Goal: Information Seeking & Learning: Learn about a topic

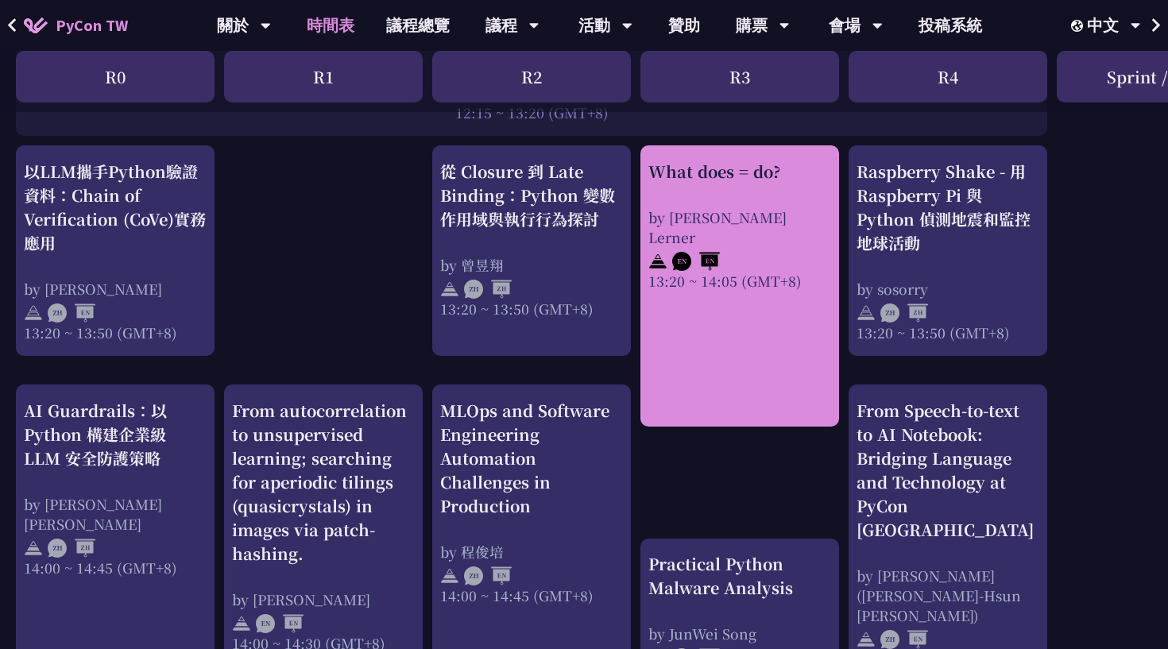
scroll to position [1366, 0]
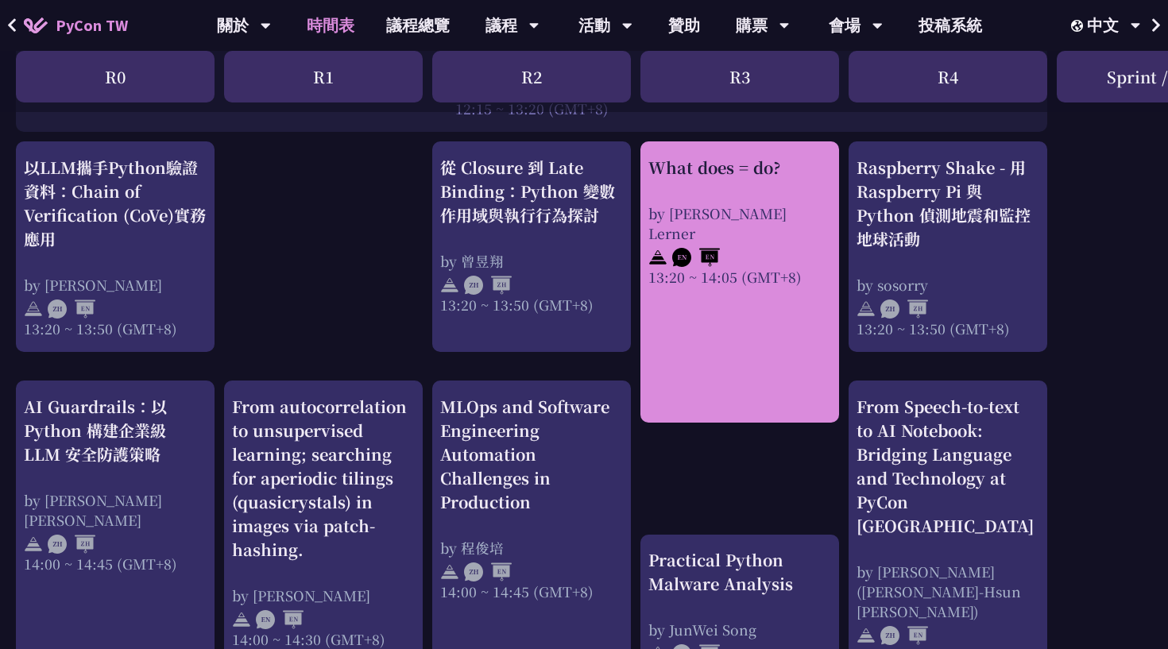
click at [727, 321] on link "What does = do? by [PERSON_NAME] Lerner 13:20 ~ 14:05 (GMT+8)" at bounding box center [740, 283] width 183 height 254
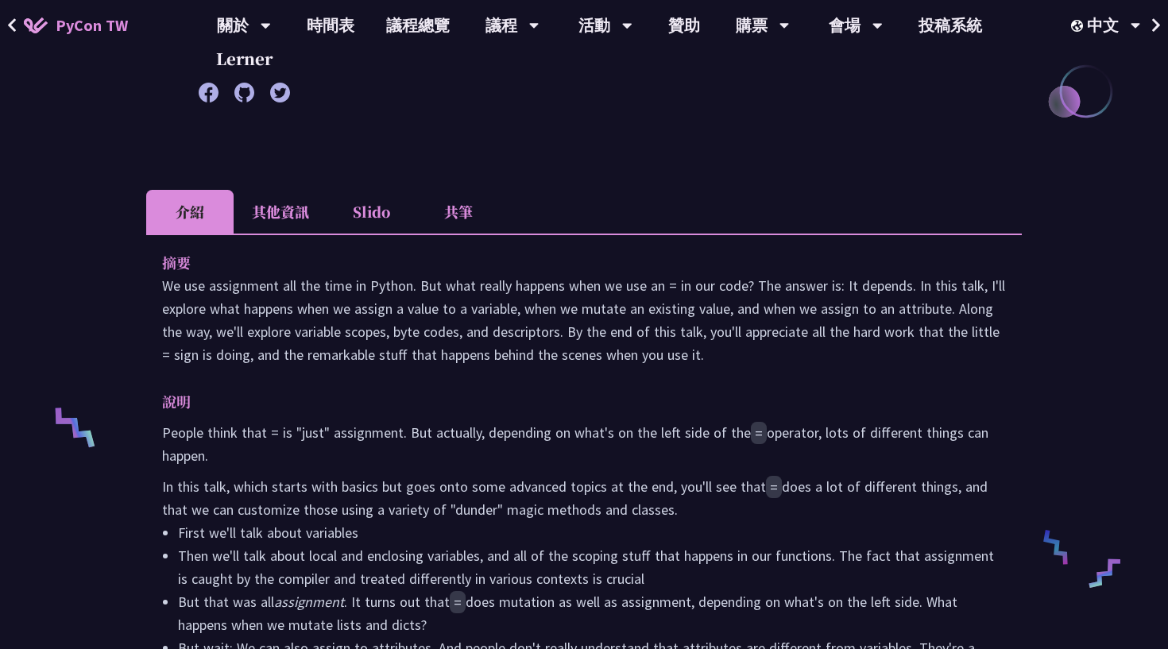
scroll to position [362, 0]
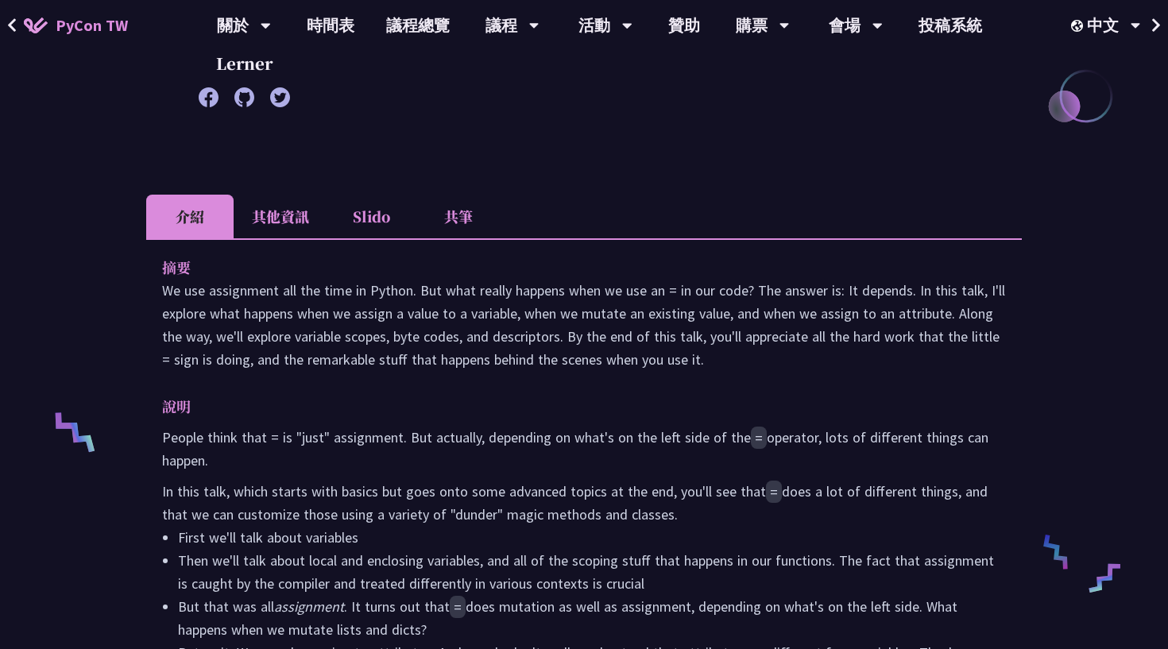
click at [288, 209] on li "其他資訊" at bounding box center [281, 217] width 94 height 44
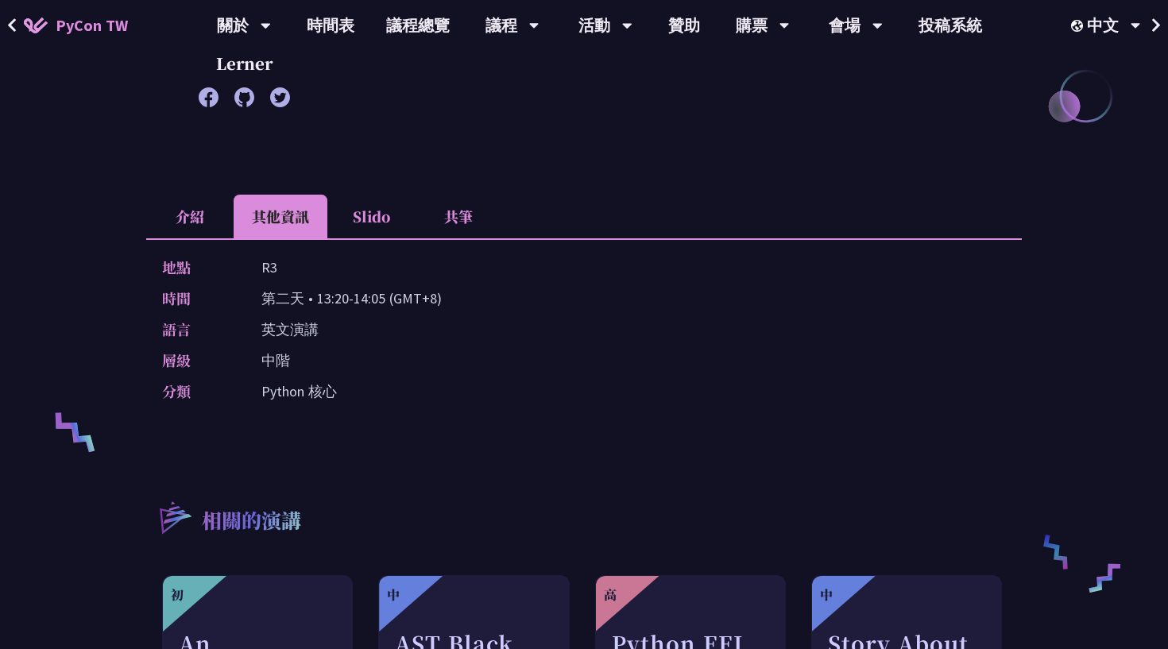
click at [462, 206] on li "共筆" at bounding box center [458, 217] width 87 height 44
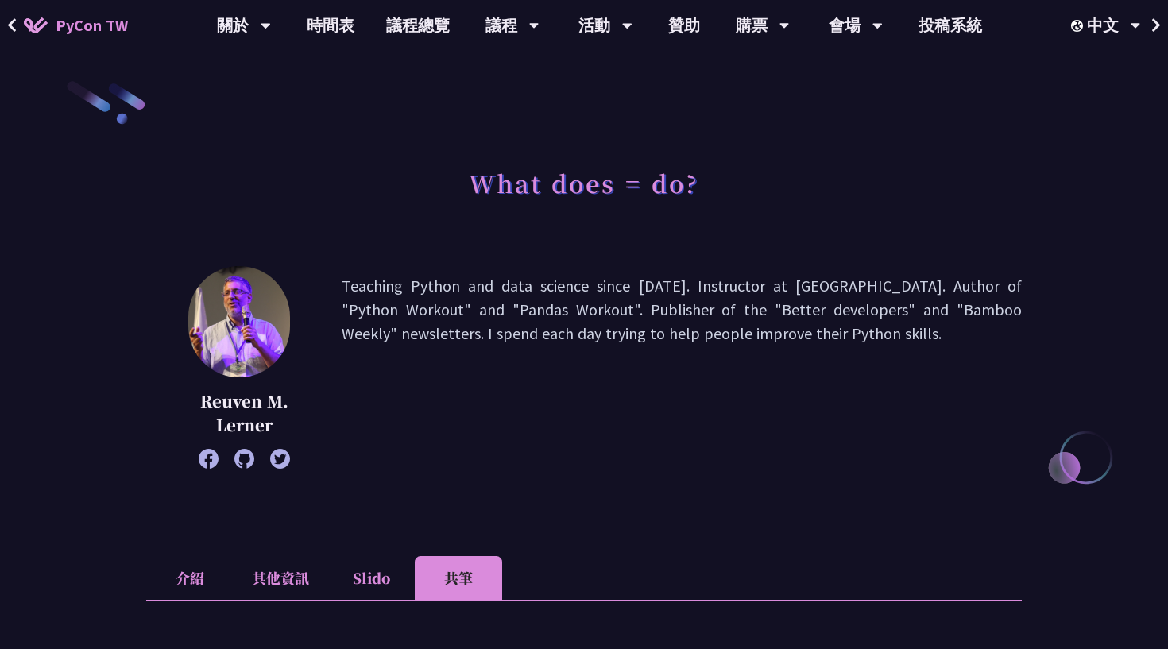
scroll to position [0, 0]
click at [335, 22] on link "時間表" at bounding box center [330, 25] width 79 height 51
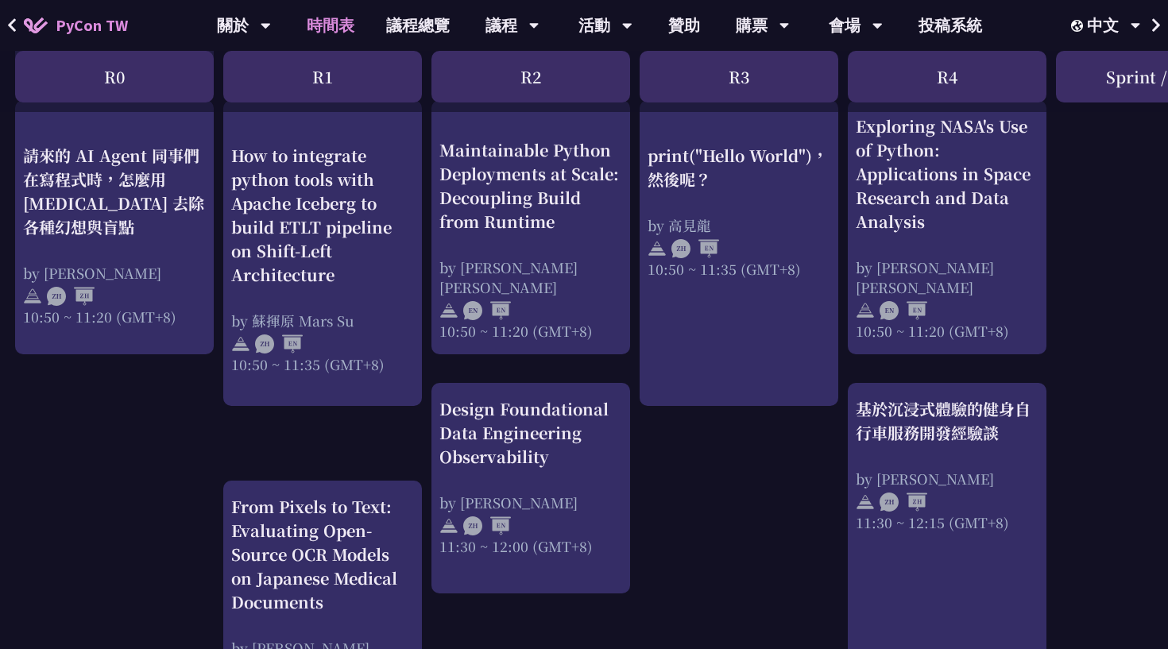
scroll to position [625, 2]
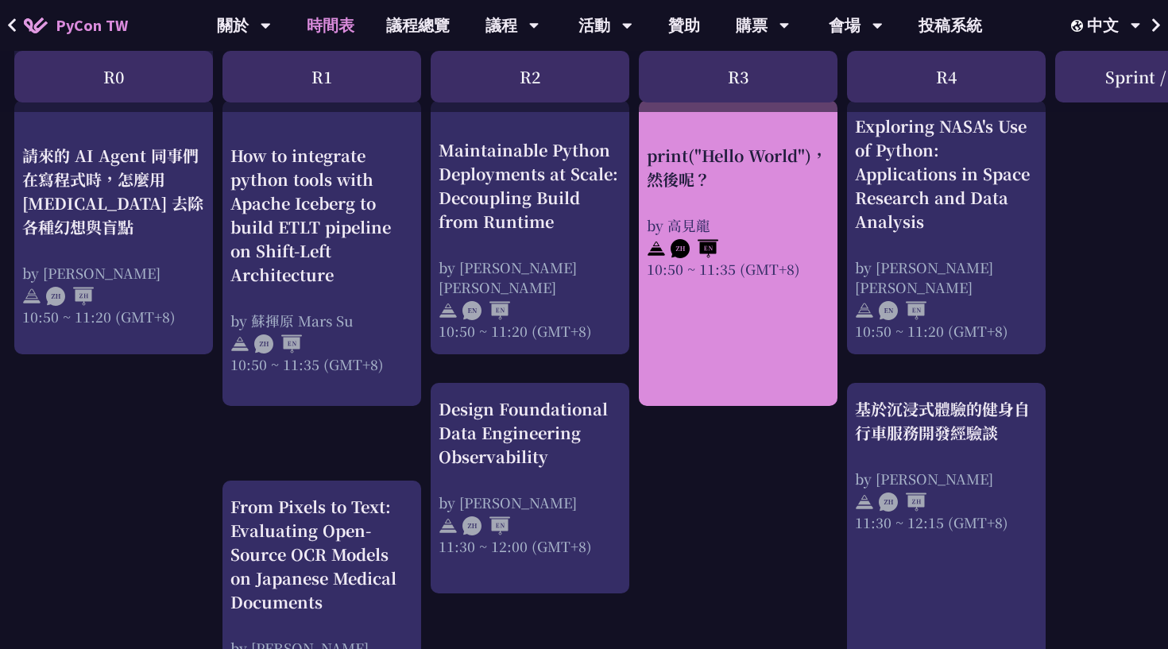
click at [719, 200] on div "print("Hello World")，然後呢？ by [PERSON_NAME] 10:50 ~ 11:35 (GMT+8)" at bounding box center [738, 210] width 183 height 135
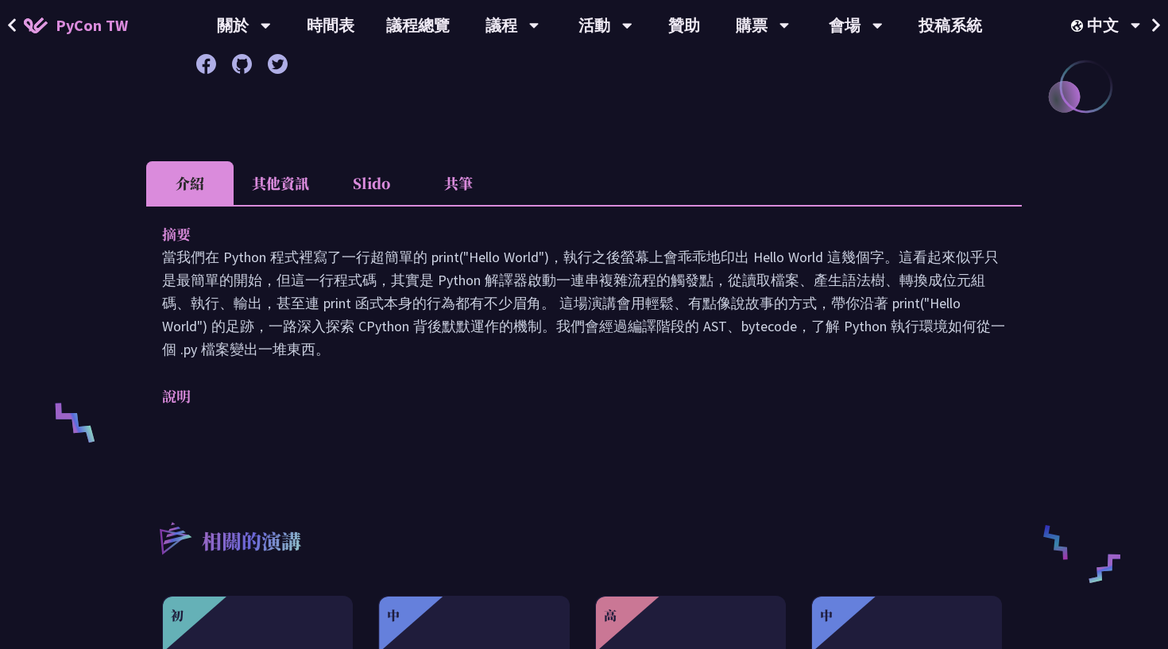
scroll to position [417, 0]
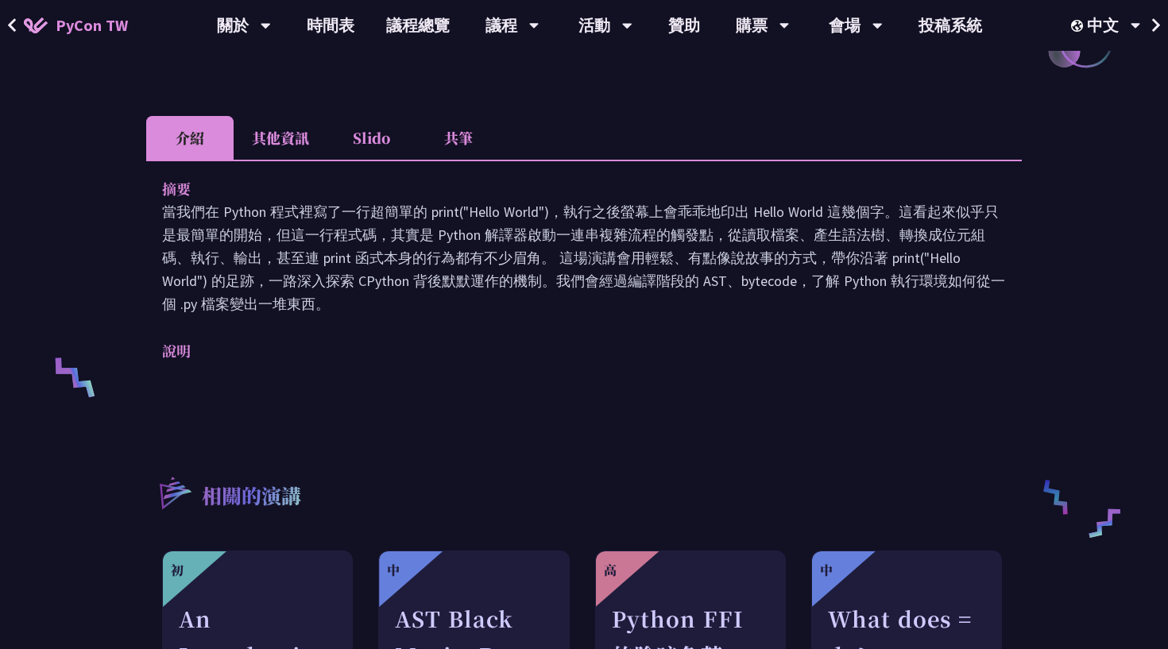
click at [463, 141] on li "共筆" at bounding box center [458, 138] width 87 height 44
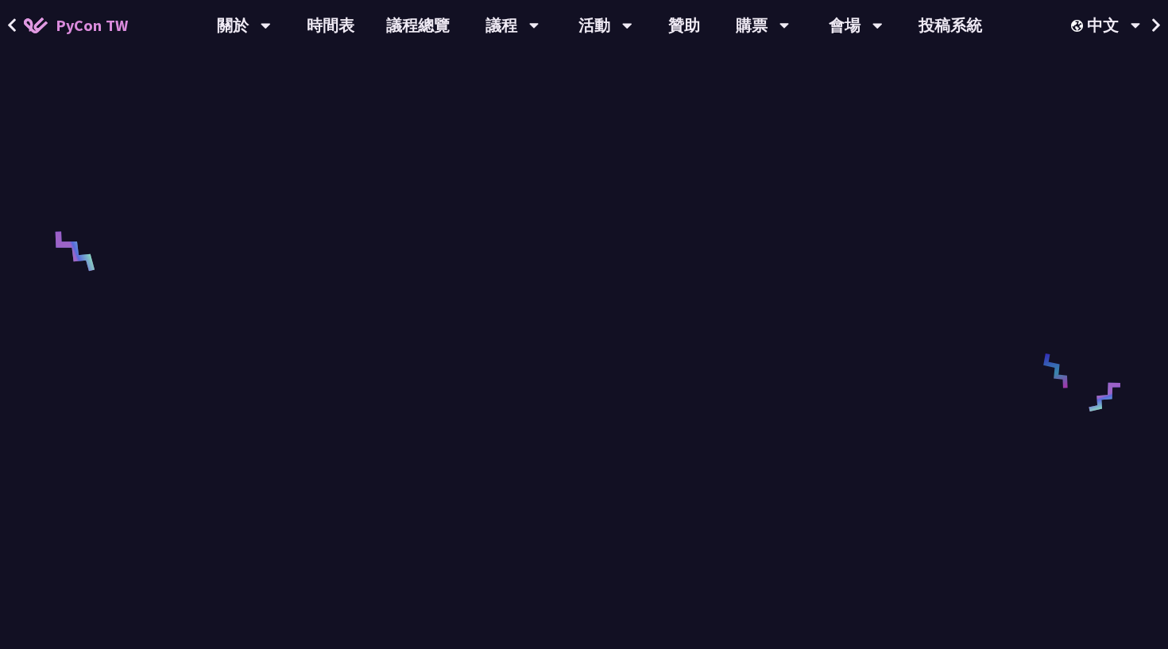
scroll to position [545, 0]
click at [324, 29] on link "時間表" at bounding box center [330, 25] width 79 height 51
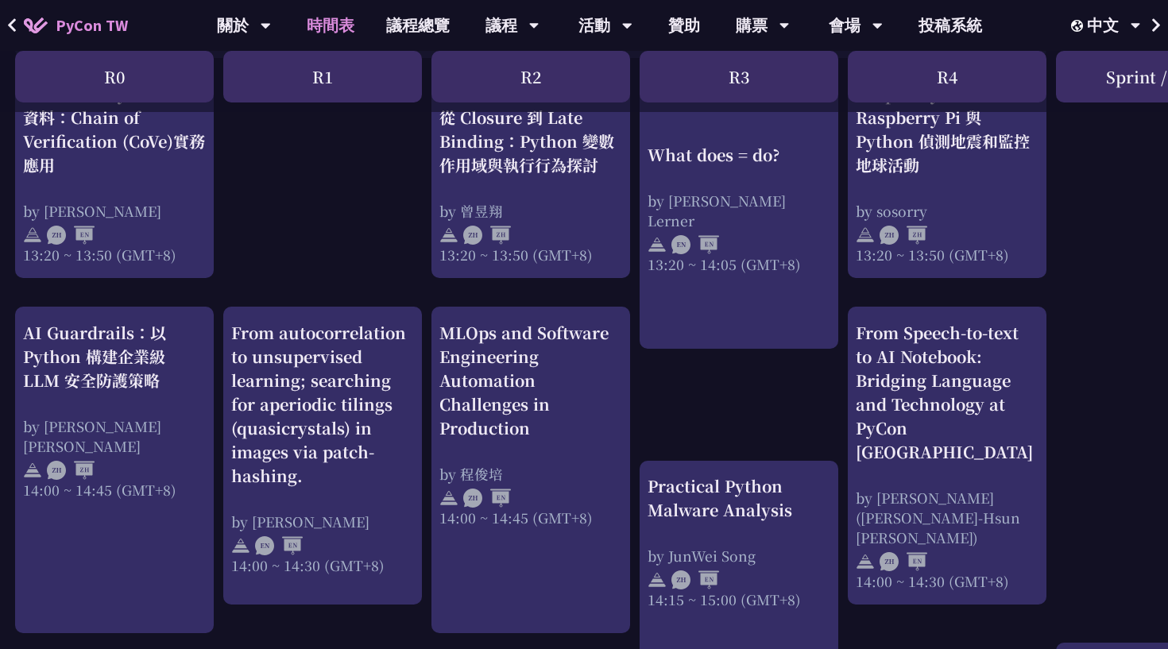
scroll to position [1435, 1]
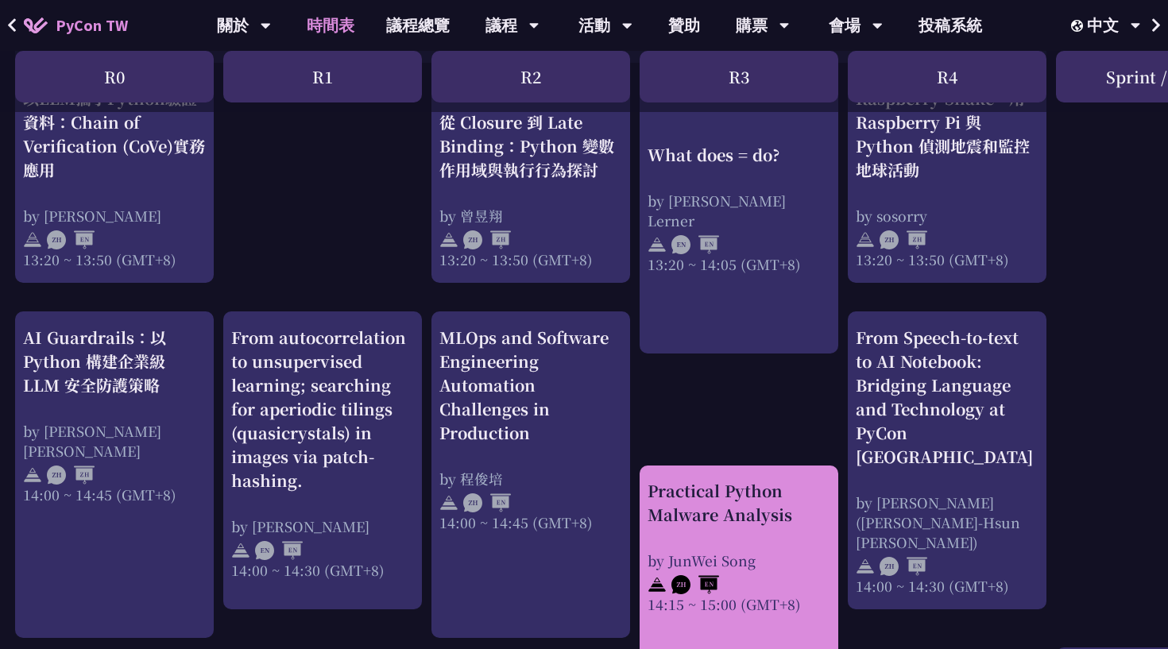
click at [732, 523] on div "Practical Python Malware Analysis by JunWei Song 14:15 ~ 15:00 (GMT+8)" at bounding box center [739, 546] width 183 height 135
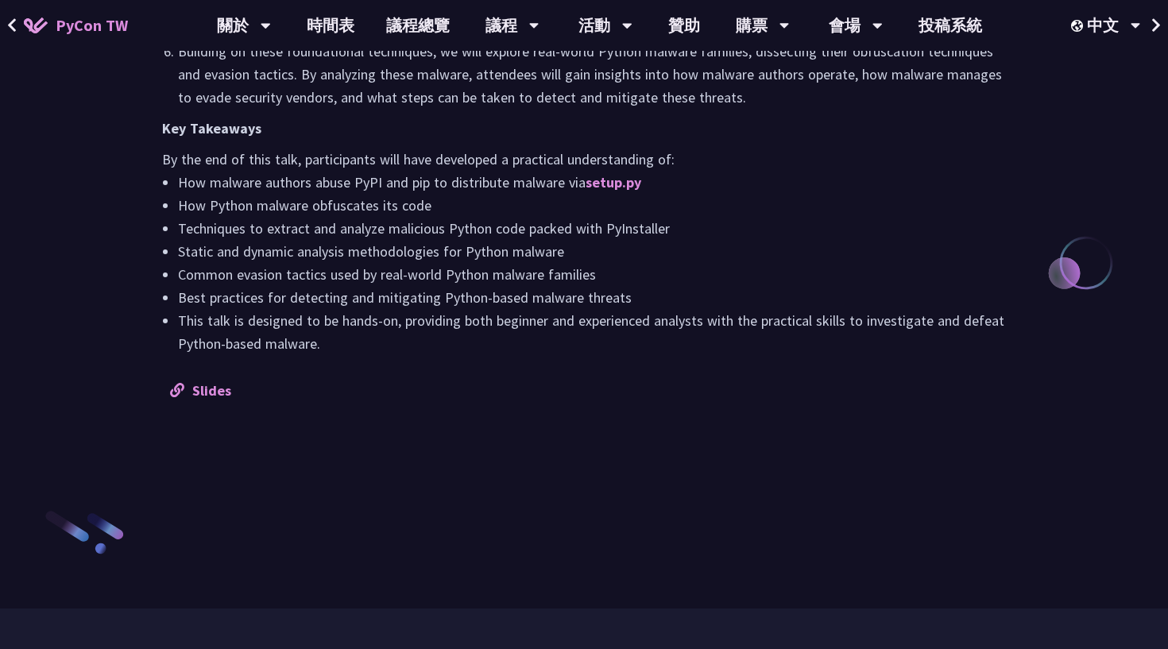
scroll to position [1629, 0]
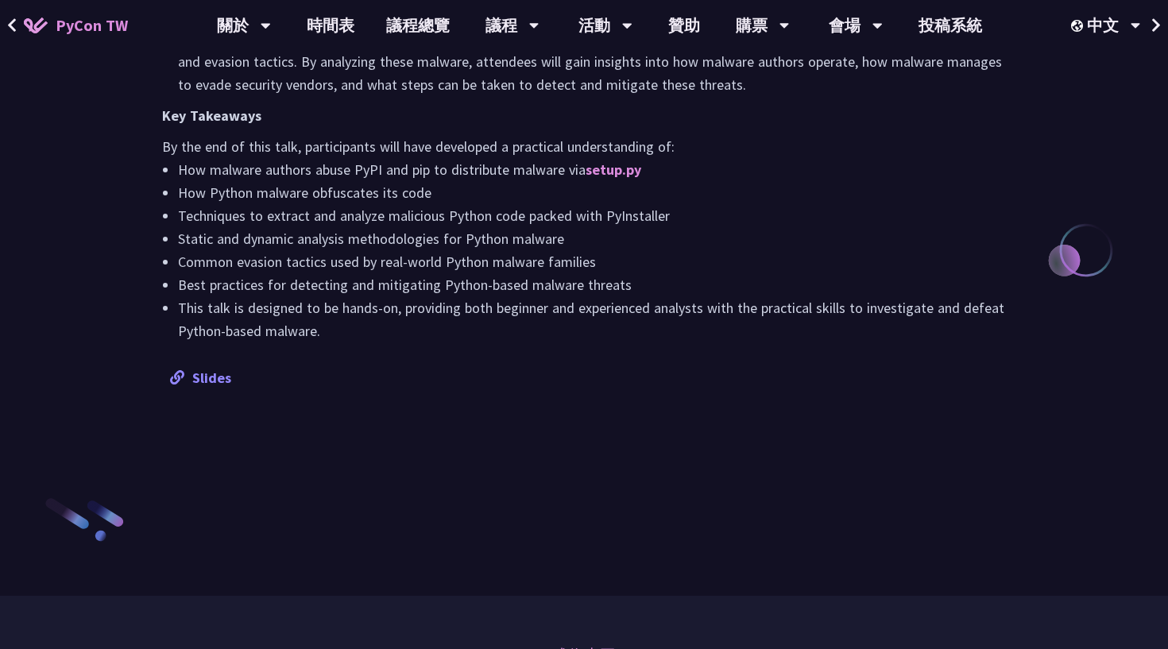
click at [200, 378] on link "Slides" at bounding box center [200, 378] width 61 height 18
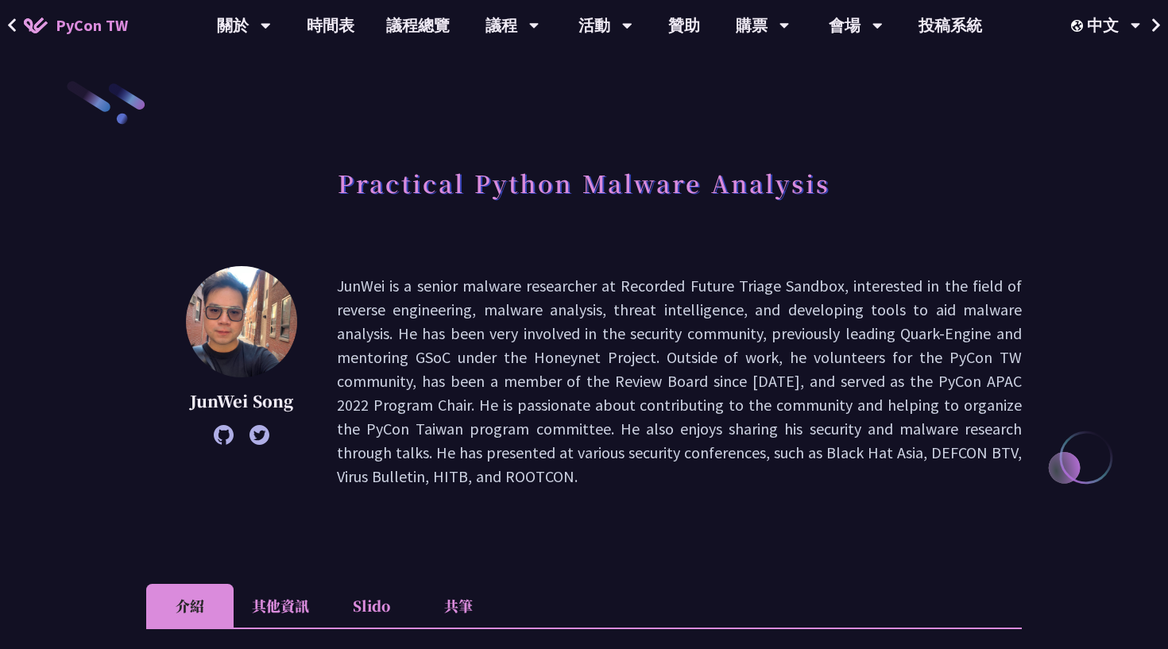
scroll to position [0, 0]
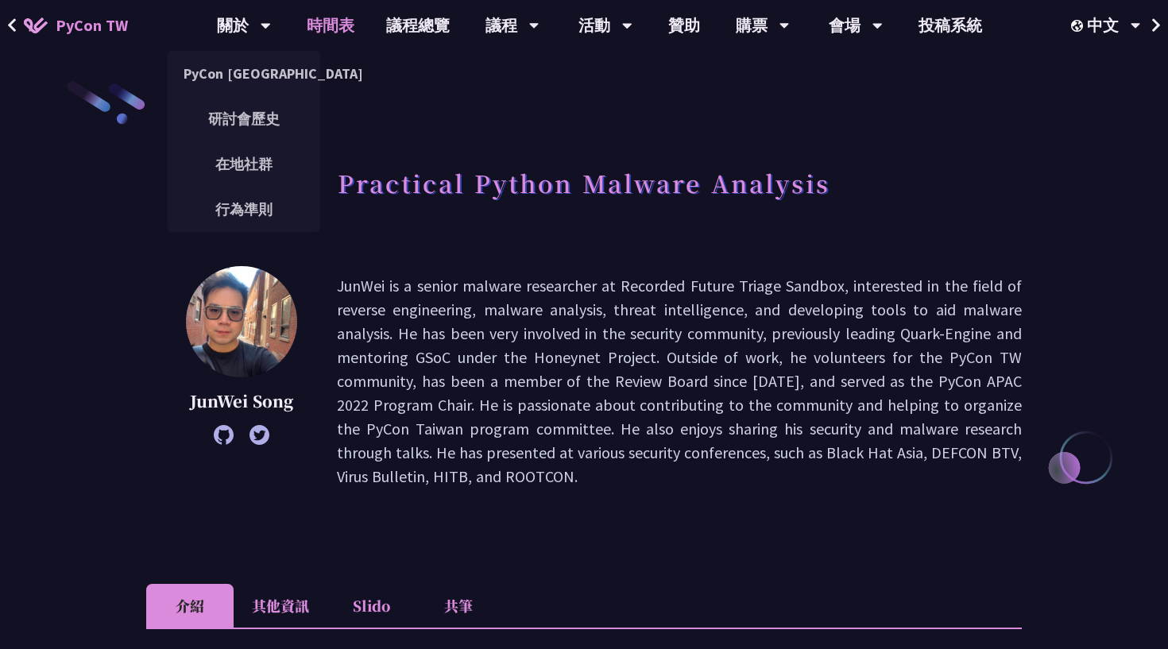
click at [323, 21] on link "時間表" at bounding box center [330, 25] width 79 height 51
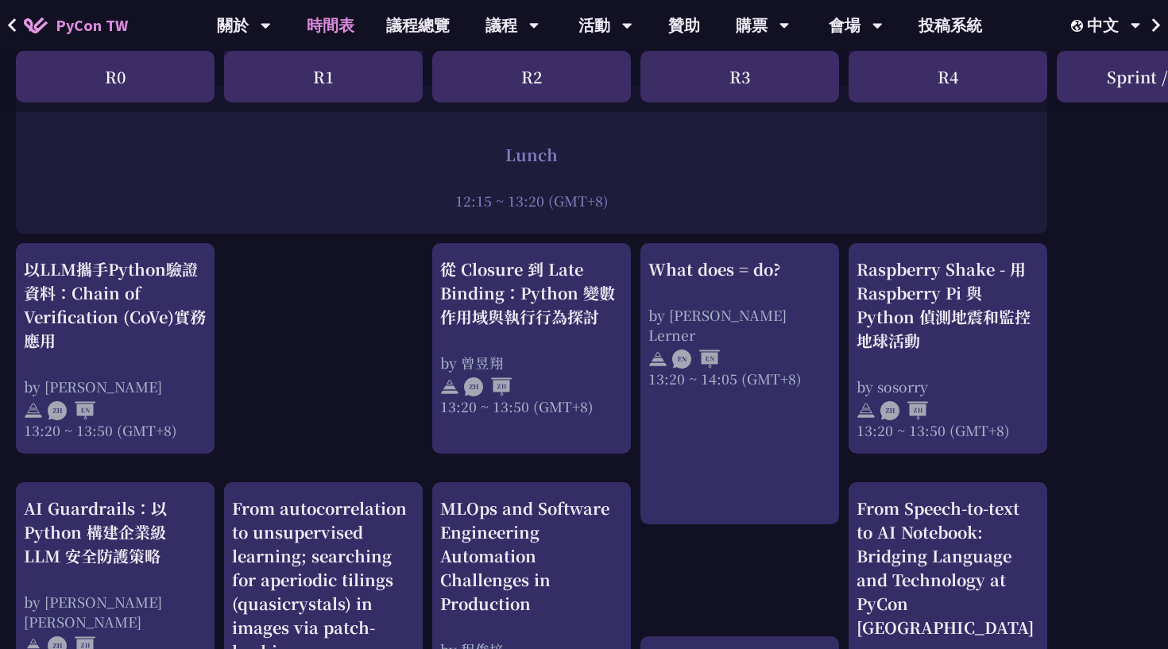
scroll to position [1199, 0]
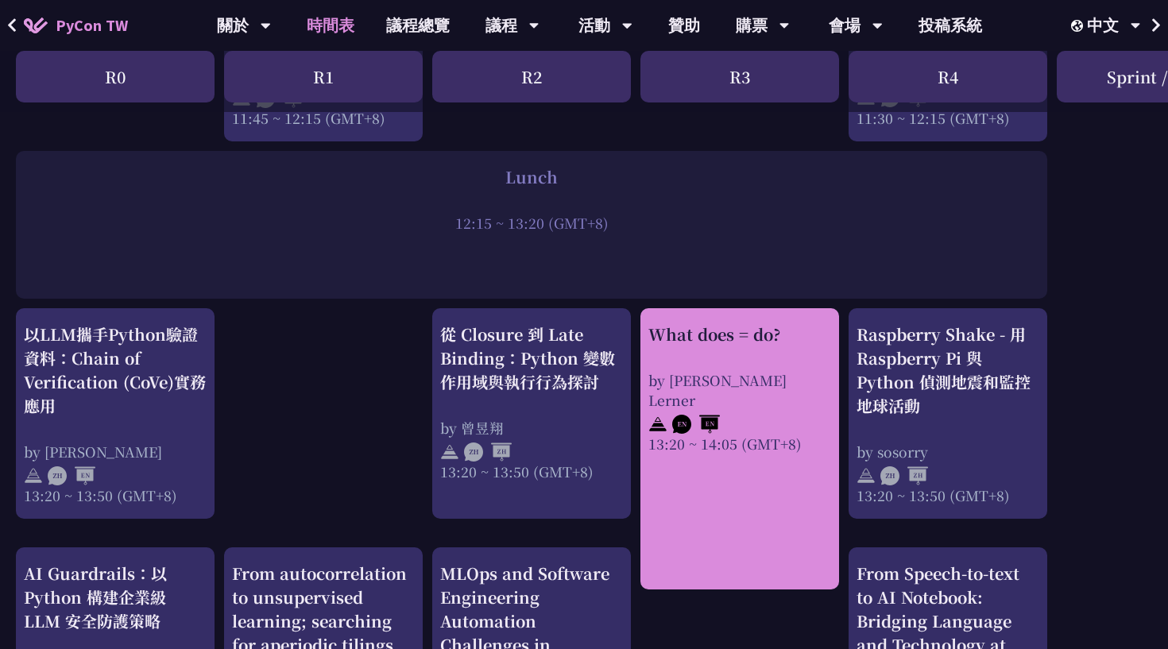
click at [681, 350] on div "What does = do? by [PERSON_NAME] Lerner 13:20 ~ 14:05 (GMT+8)" at bounding box center [740, 388] width 183 height 131
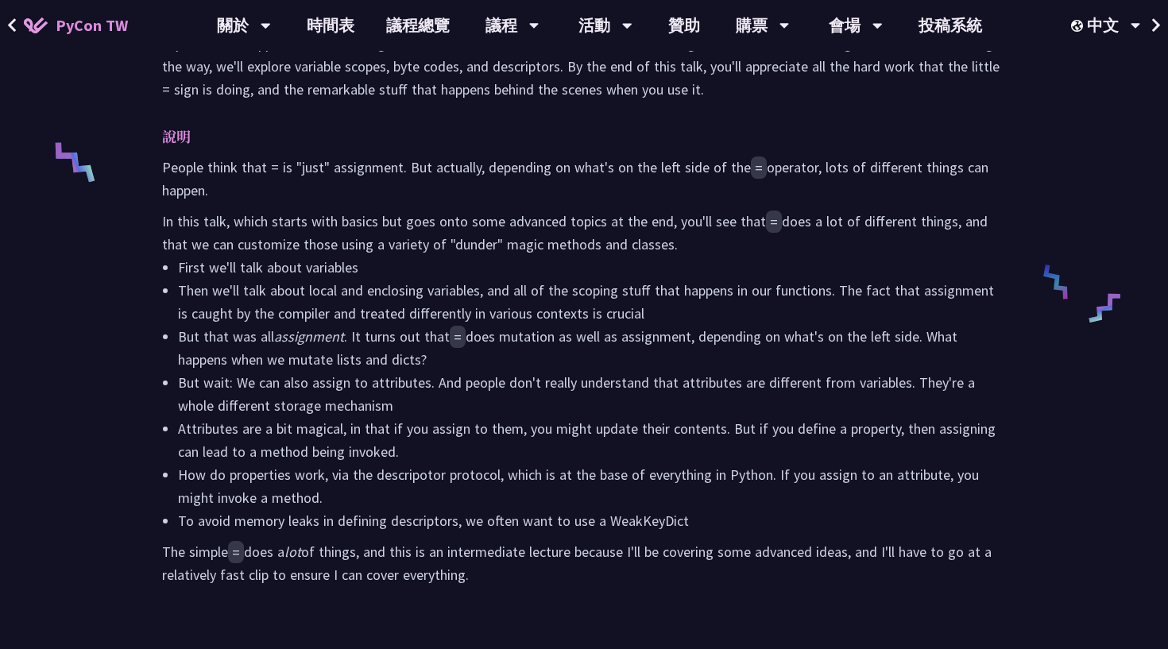
scroll to position [632, 0]
click at [323, 28] on link "時間表" at bounding box center [330, 25] width 79 height 51
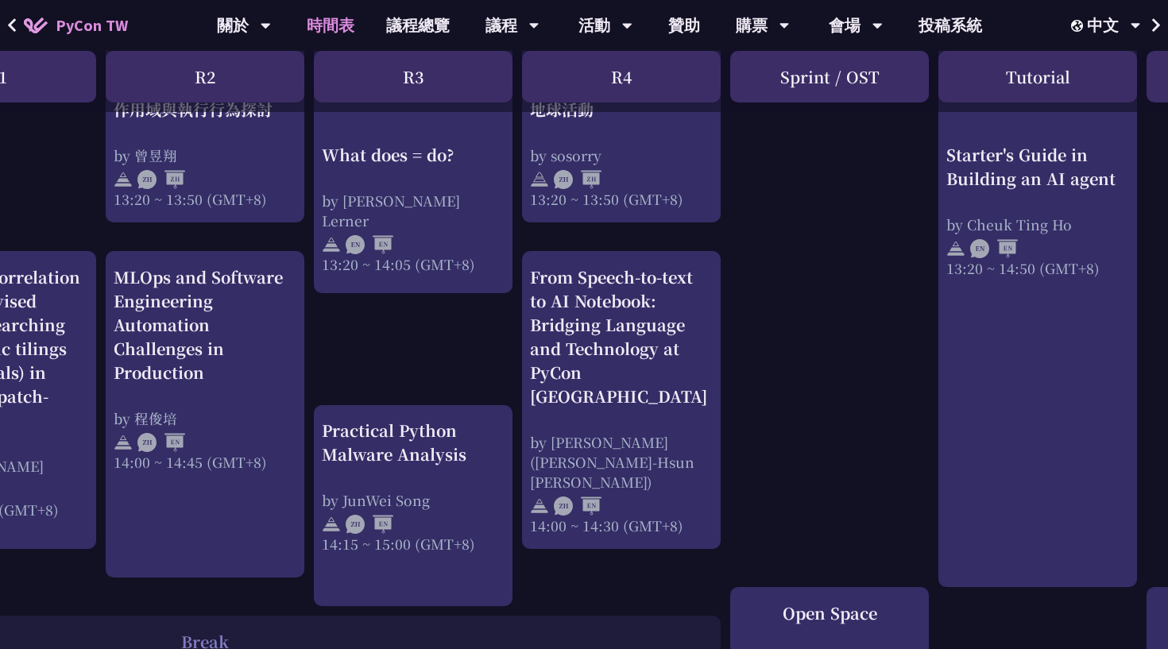
scroll to position [1498, 327]
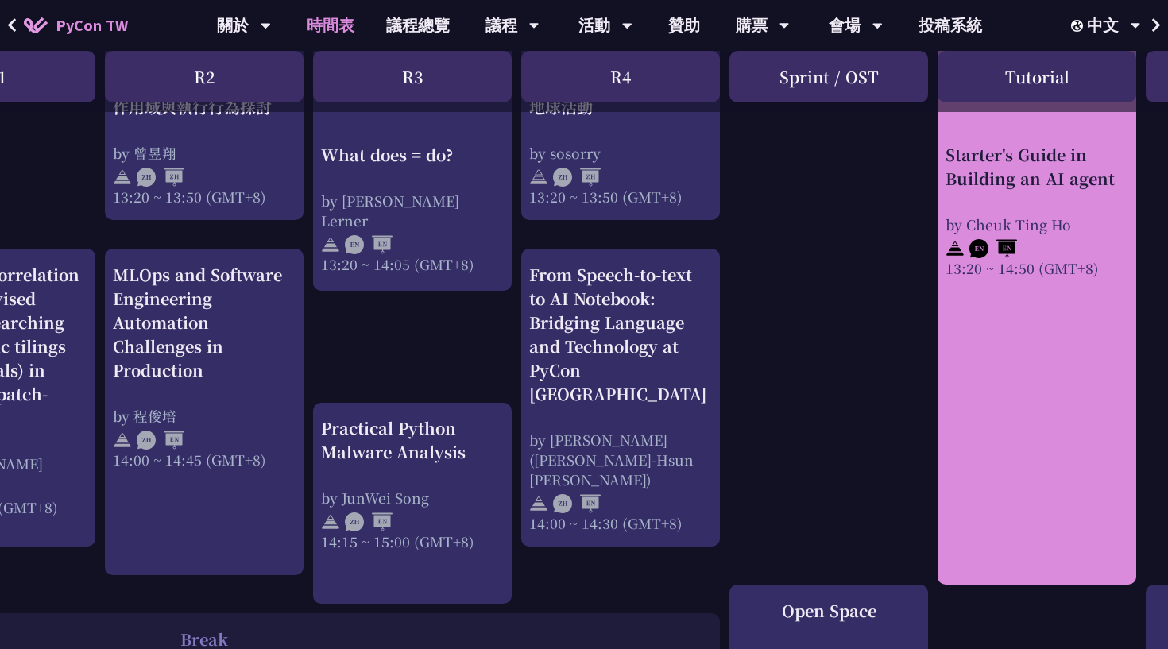
click at [1001, 429] on link "Starter's Guide in Building an AI agent by [PERSON_NAME] 13:20 ~ 14:50 (GMT+8)" at bounding box center [1037, 298] width 183 height 548
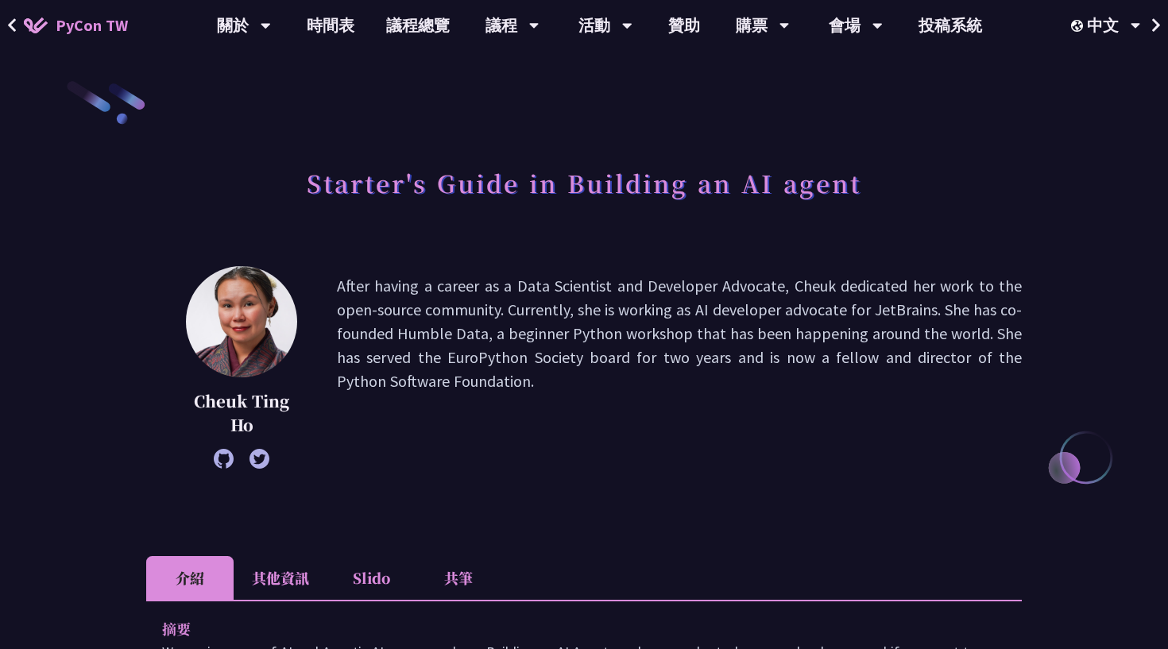
click at [292, 579] on li "其他資訊" at bounding box center [281, 578] width 94 height 44
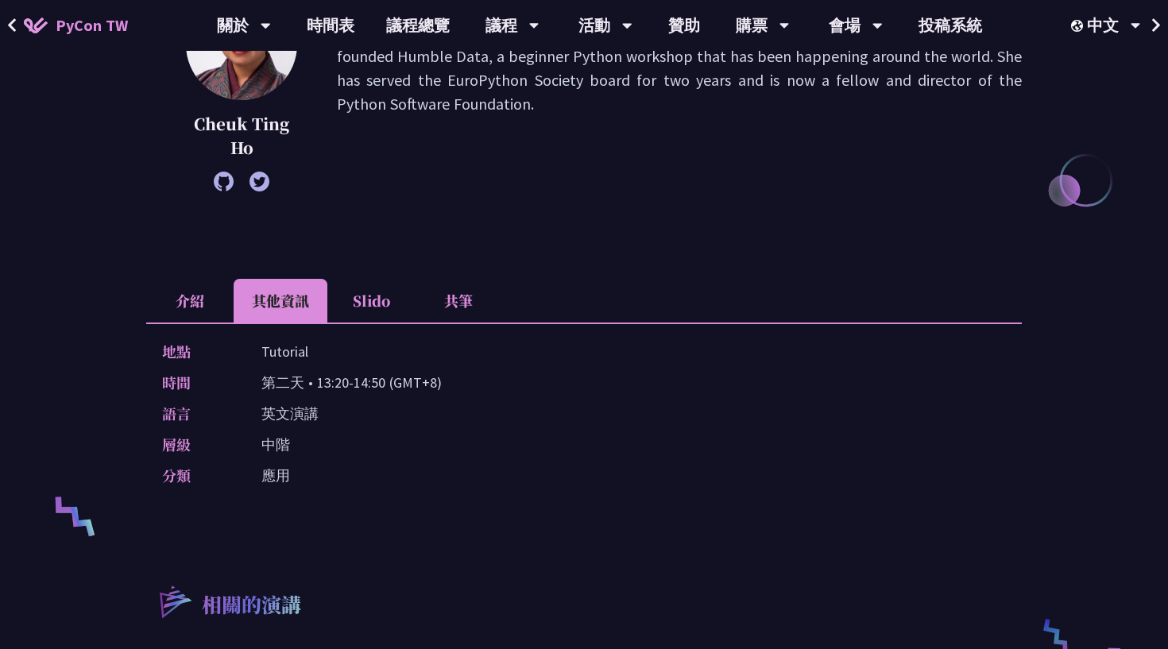
scroll to position [339, 0]
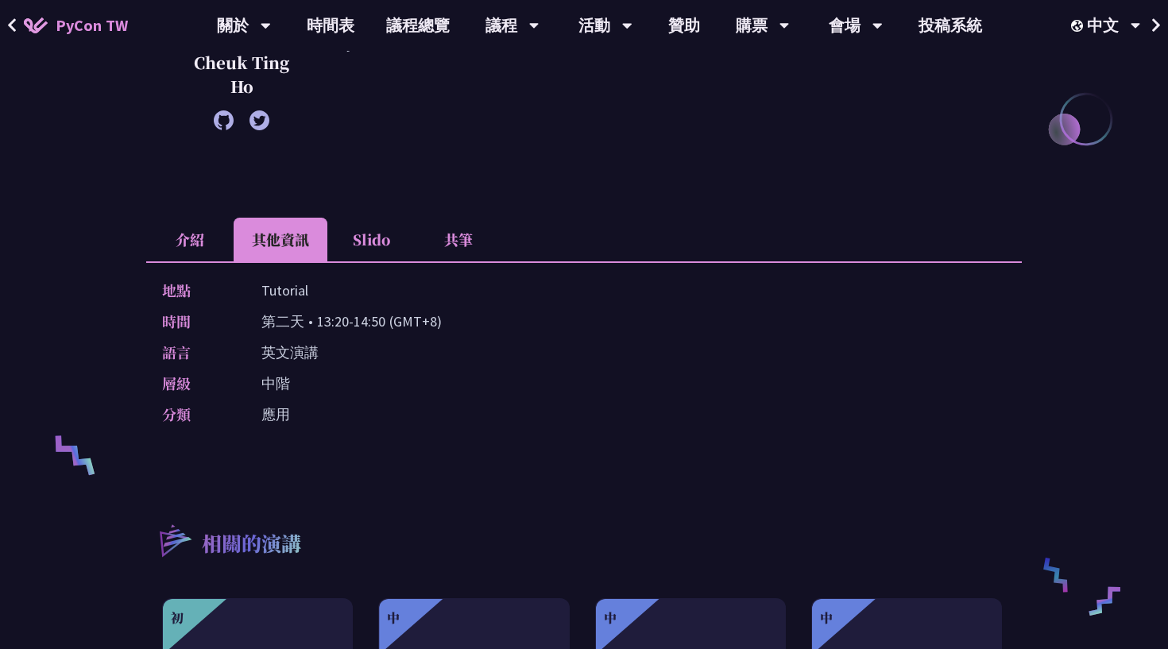
click at [370, 231] on li "Slido" at bounding box center [370, 240] width 87 height 44
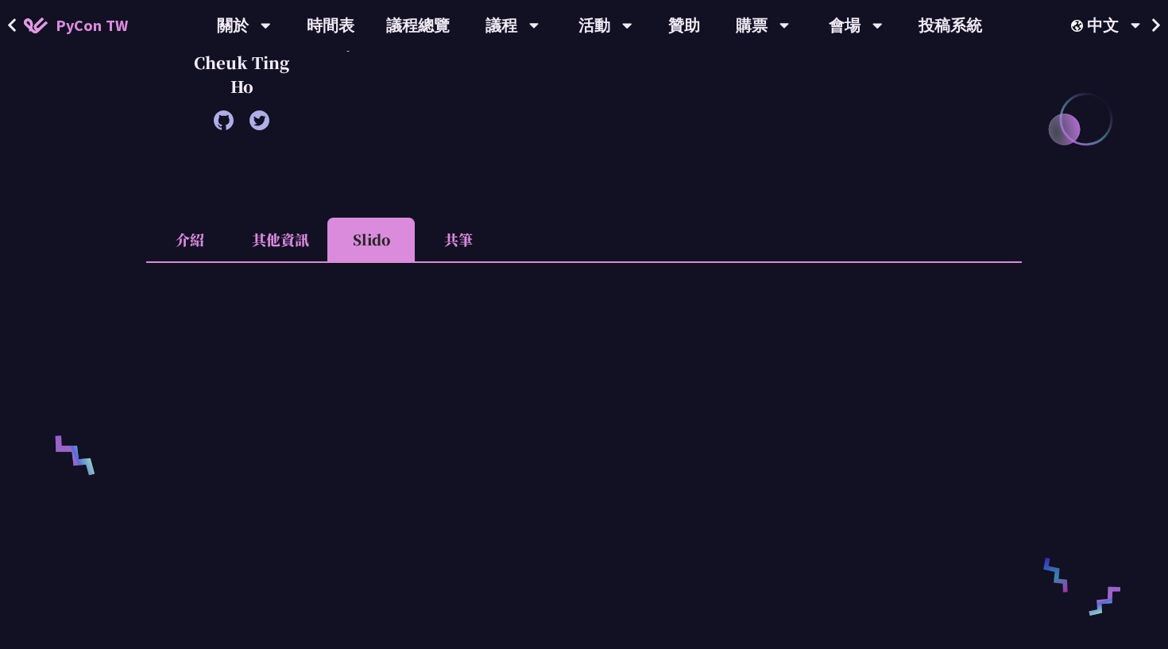
click at [467, 234] on li "共筆" at bounding box center [458, 240] width 87 height 44
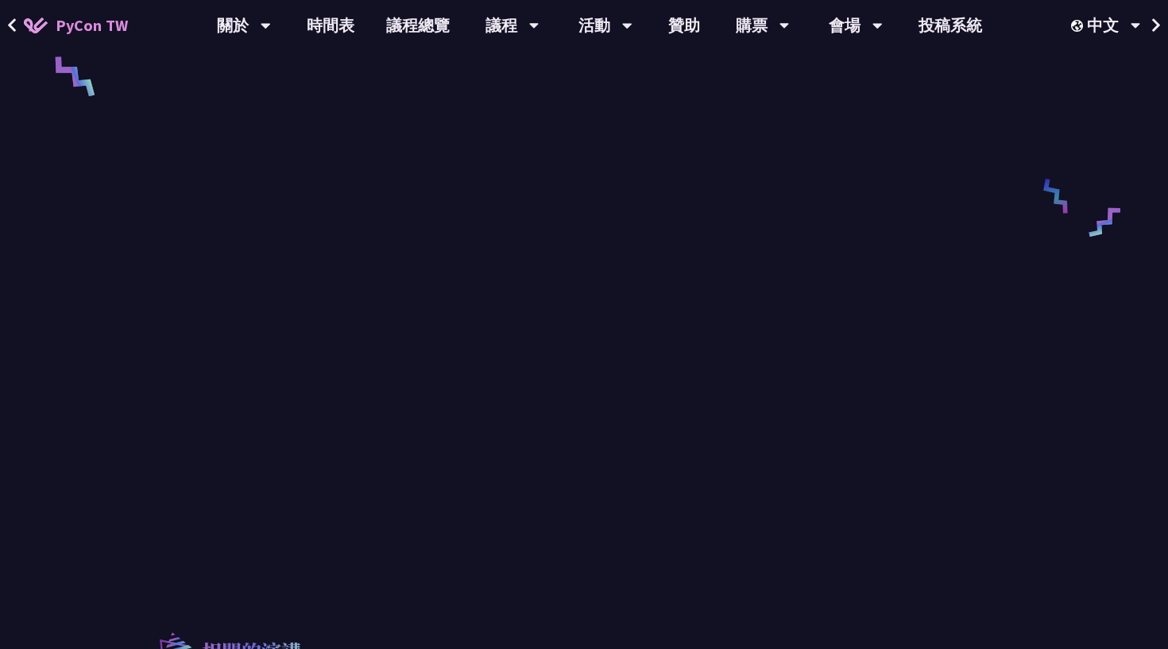
scroll to position [724, 0]
click at [320, 32] on link "時間表" at bounding box center [330, 25] width 79 height 51
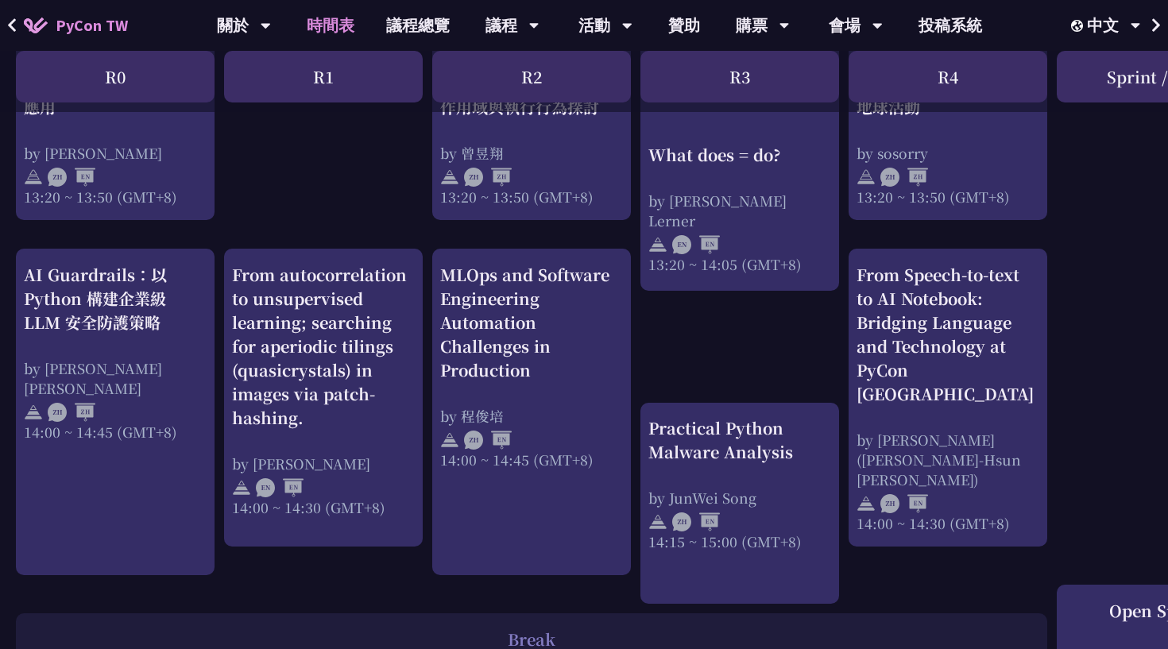
scroll to position [1466, 0]
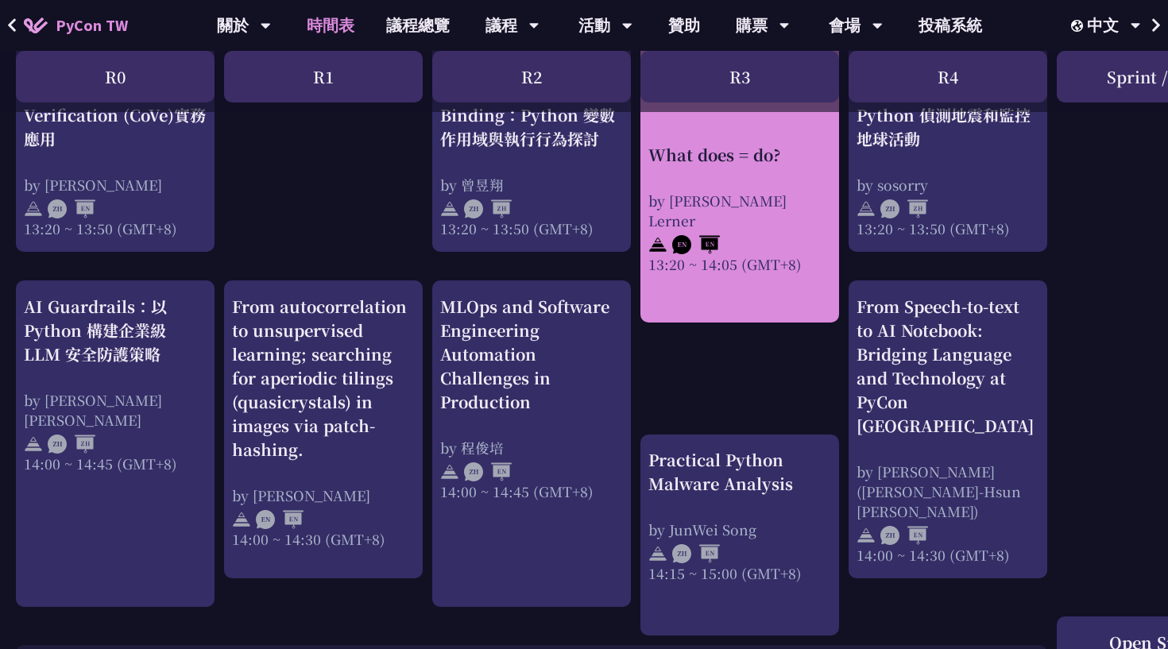
click at [745, 176] on div "What does = do? by [PERSON_NAME] Lerner 13:20 ~ 14:05 (GMT+8)" at bounding box center [740, 208] width 183 height 131
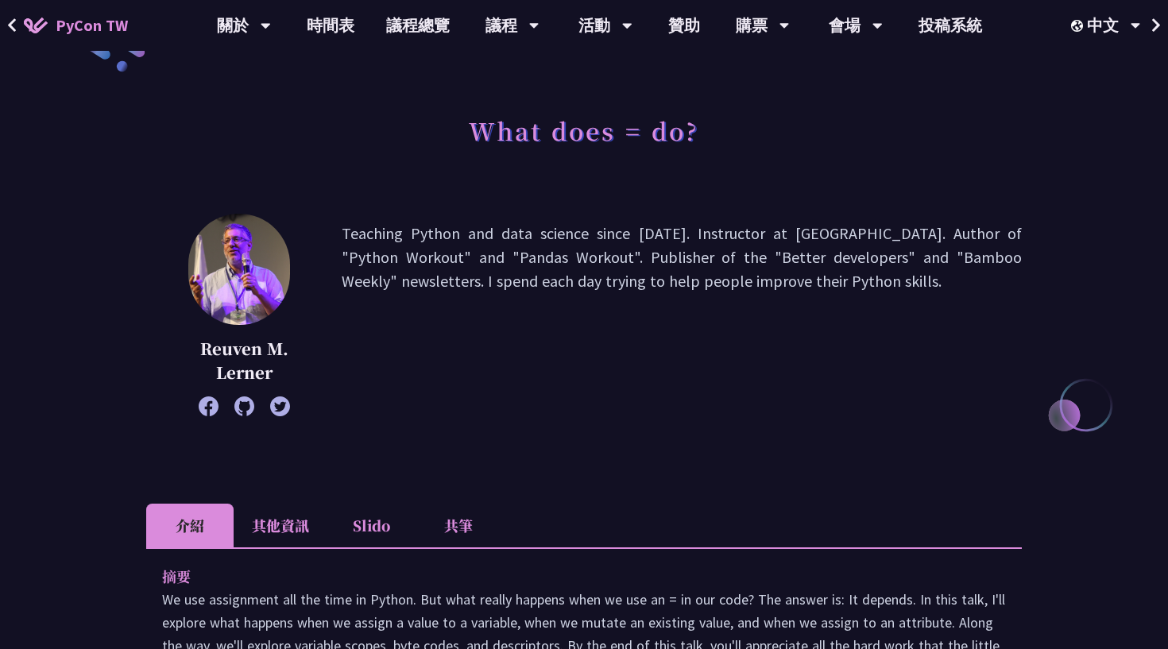
scroll to position [170, 0]
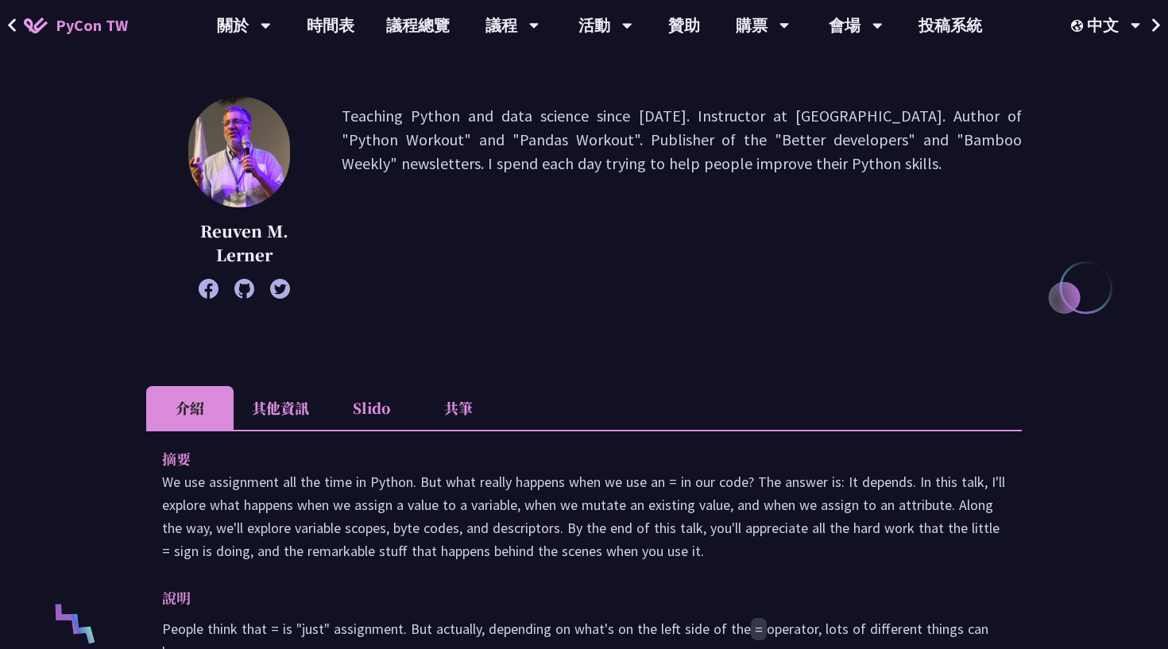
click at [457, 417] on li "共筆" at bounding box center [458, 408] width 87 height 44
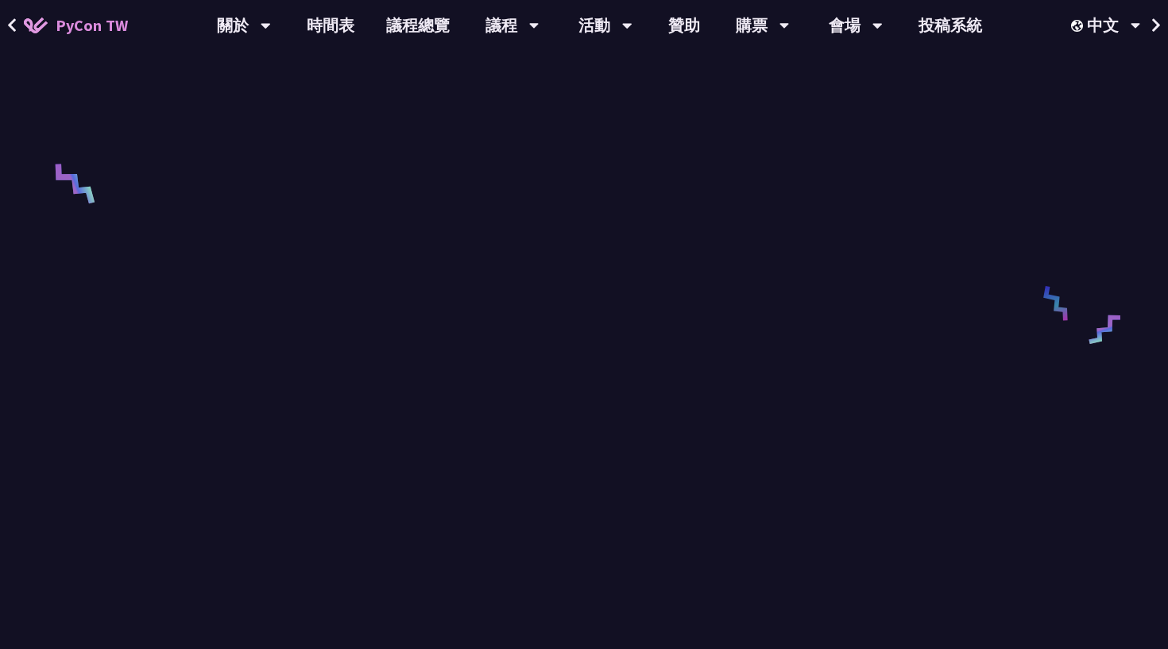
scroll to position [612, 0]
click at [336, 27] on link "時間表" at bounding box center [330, 25] width 79 height 51
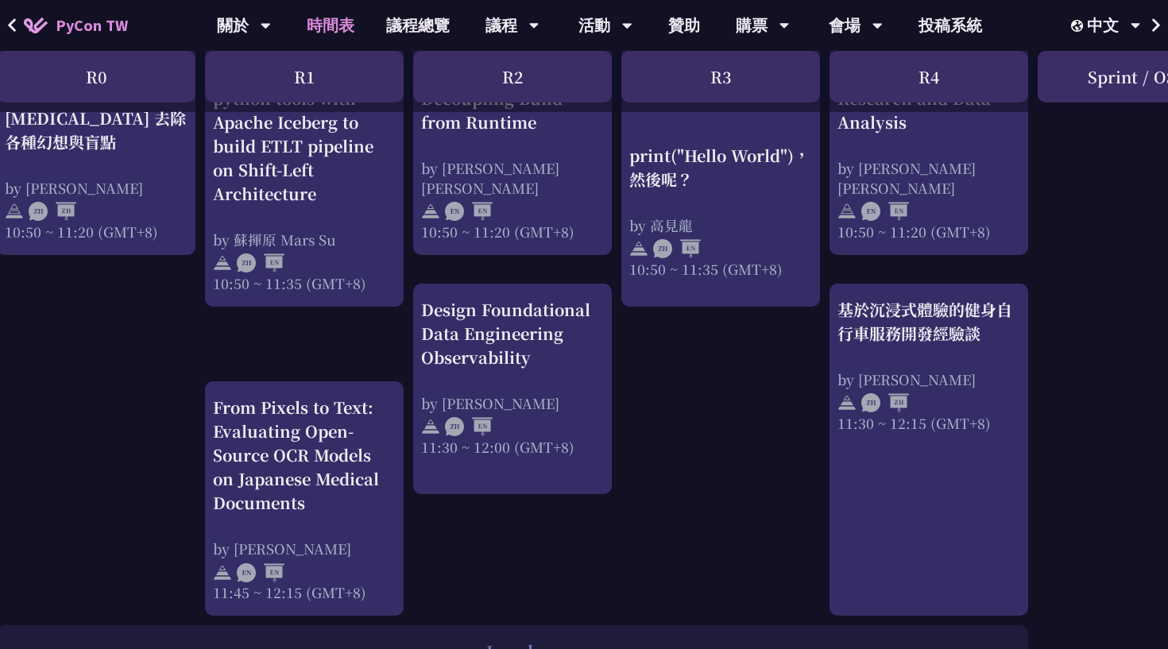
scroll to position [721, 20]
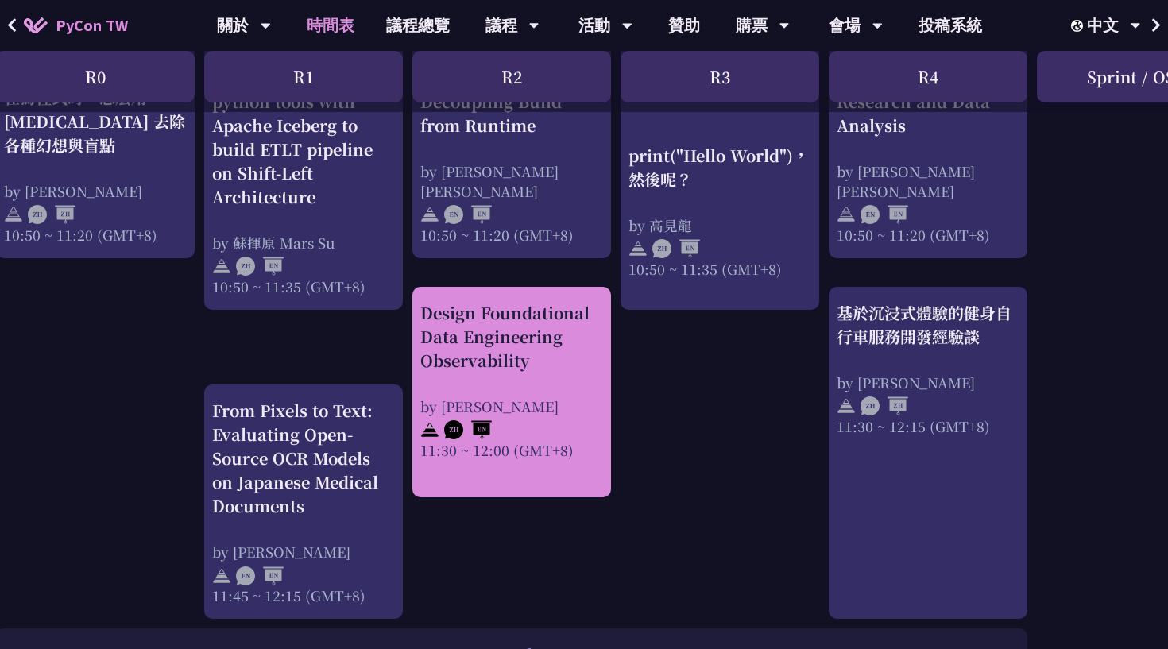
click at [477, 356] on div "Design Foundational Data Engineering Observability" at bounding box center [511, 337] width 183 height 72
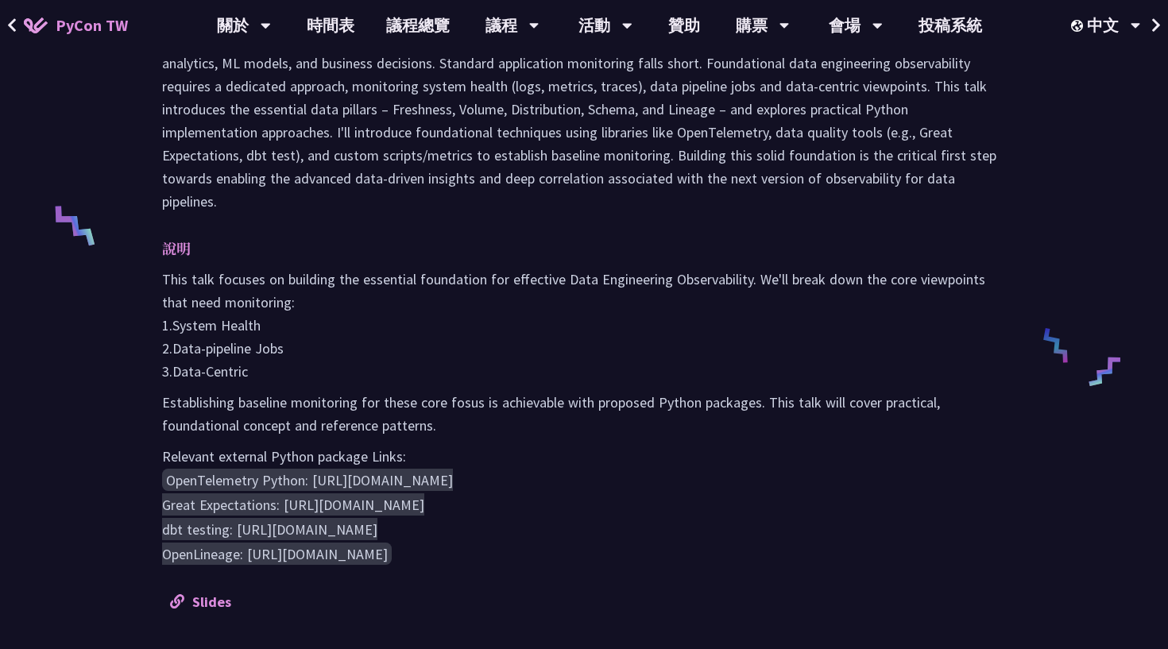
scroll to position [352, 0]
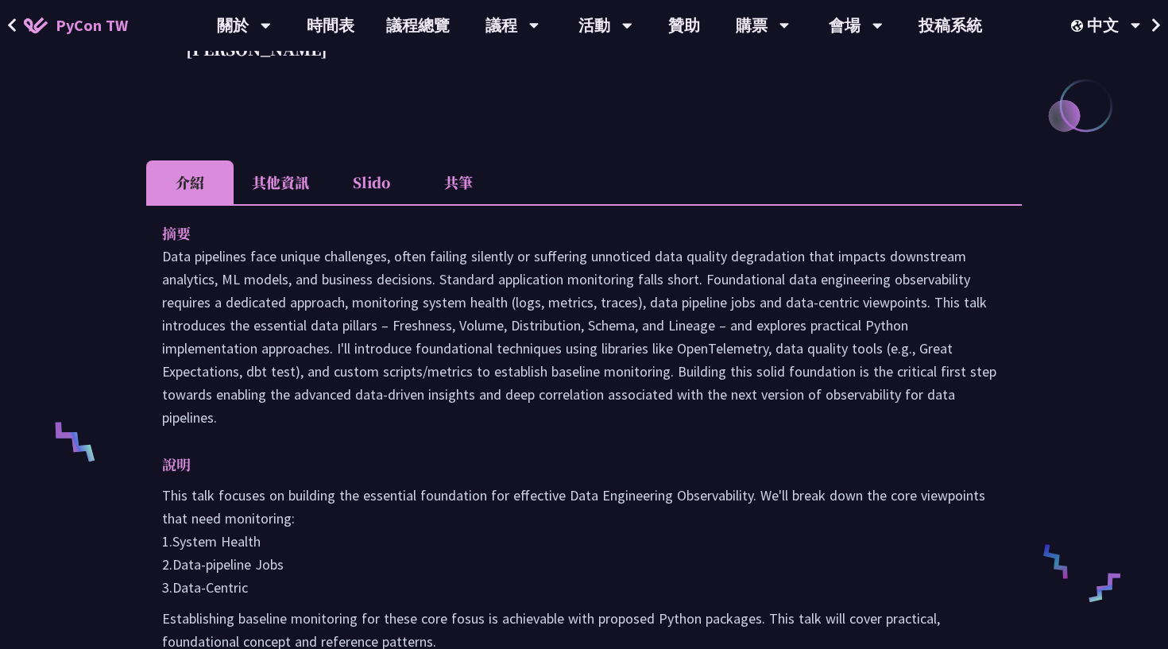
click at [453, 186] on li "共筆" at bounding box center [458, 183] width 87 height 44
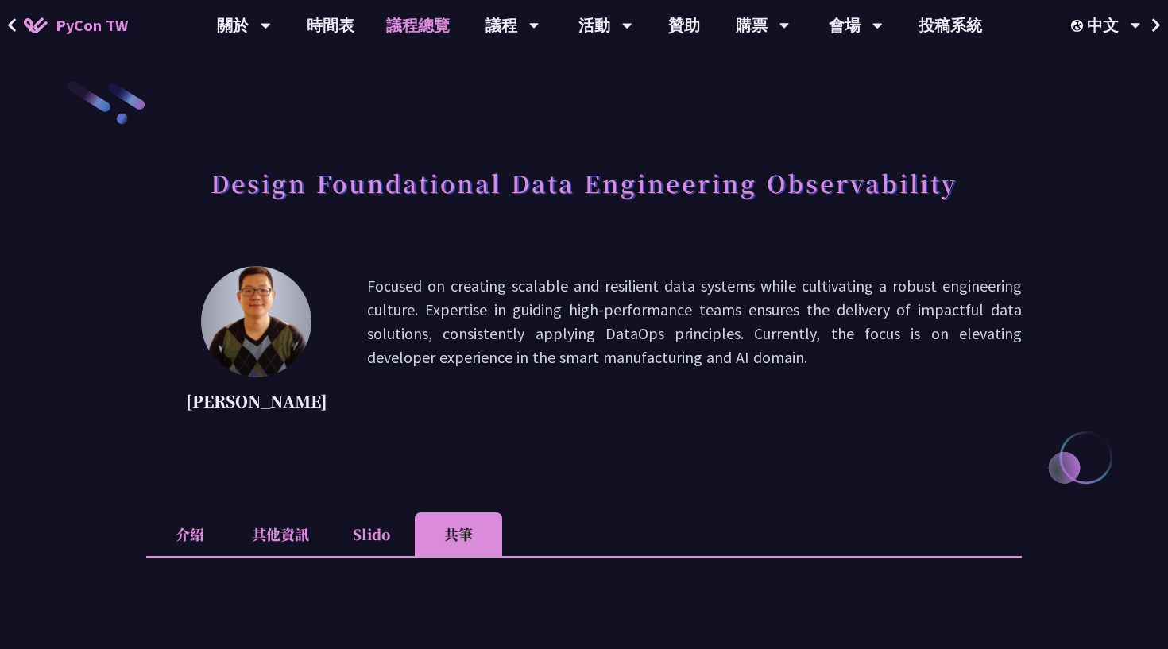
scroll to position [0, 0]
click at [343, 25] on link "時間表" at bounding box center [330, 25] width 79 height 51
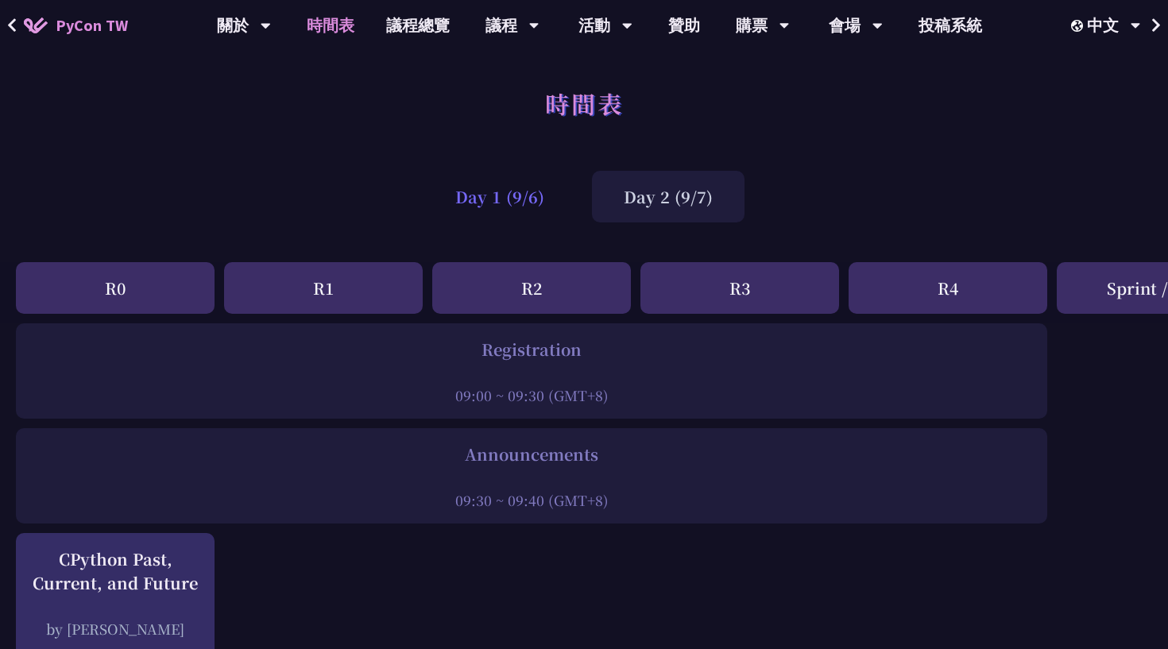
click at [437, 203] on div "Day 1 (9/6)" at bounding box center [500, 197] width 153 height 52
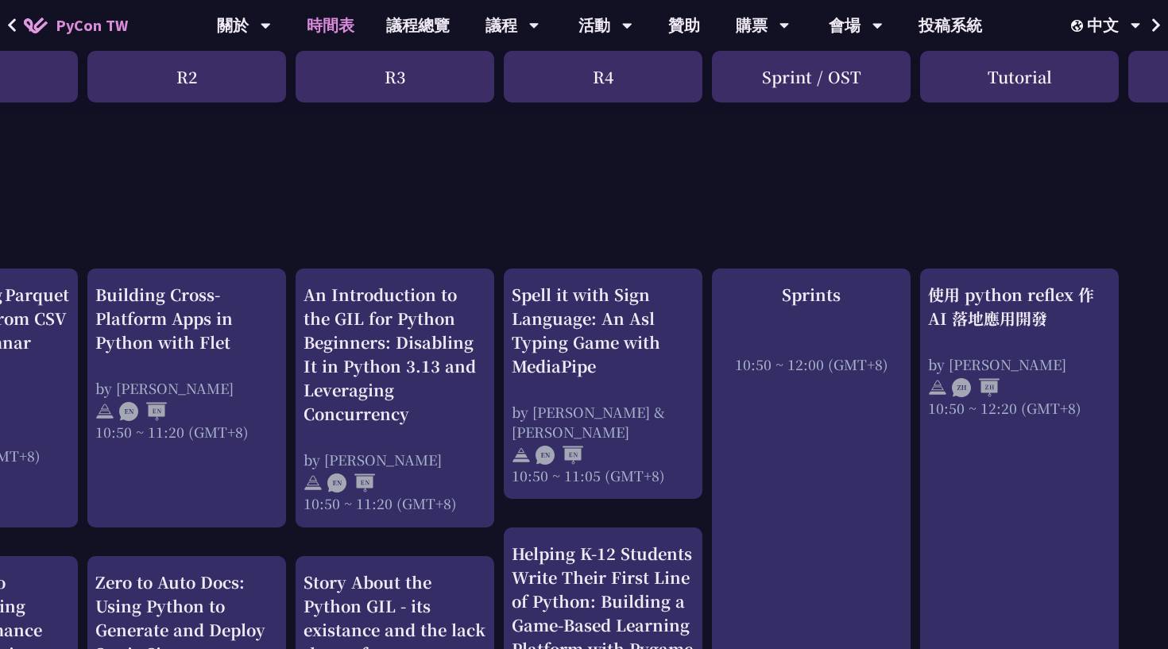
scroll to position [438, 345]
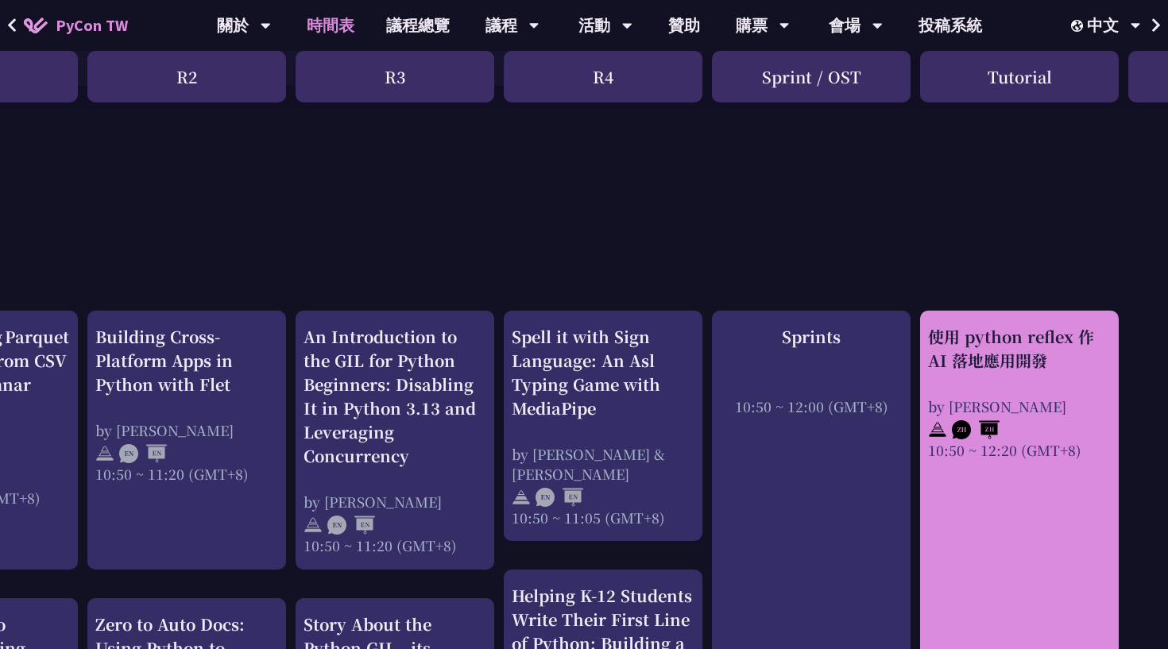
click at [1017, 334] on div "使用 python reflex 作 AI 落地應用開發" at bounding box center [1019, 349] width 183 height 48
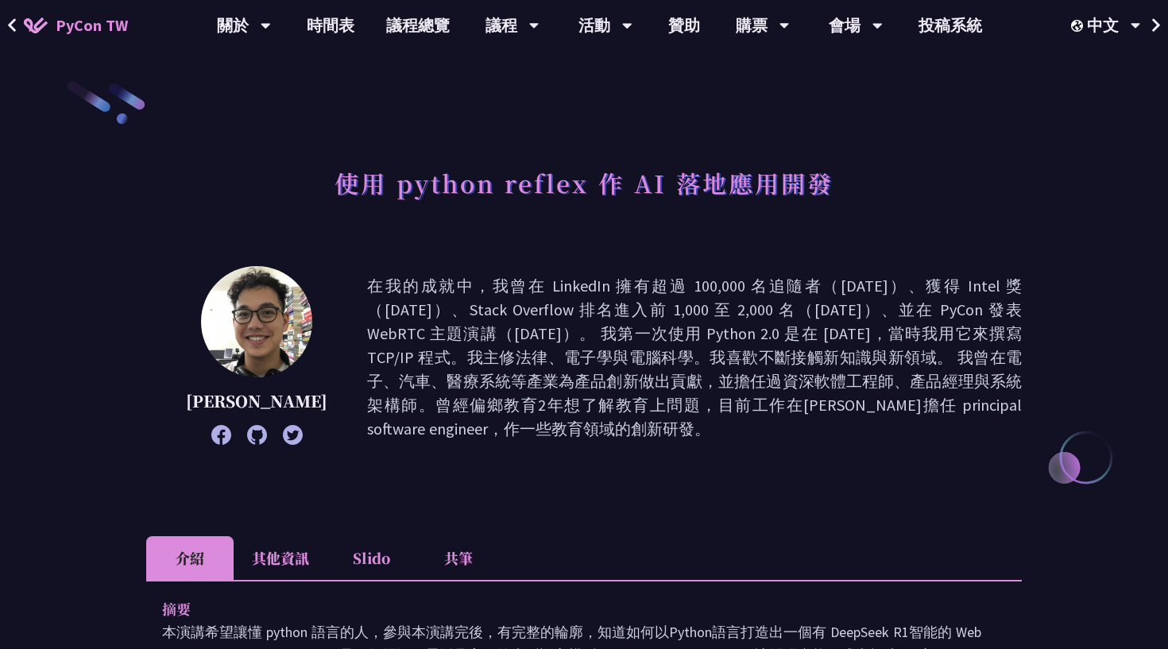
click at [451, 565] on li "共筆" at bounding box center [458, 559] width 87 height 44
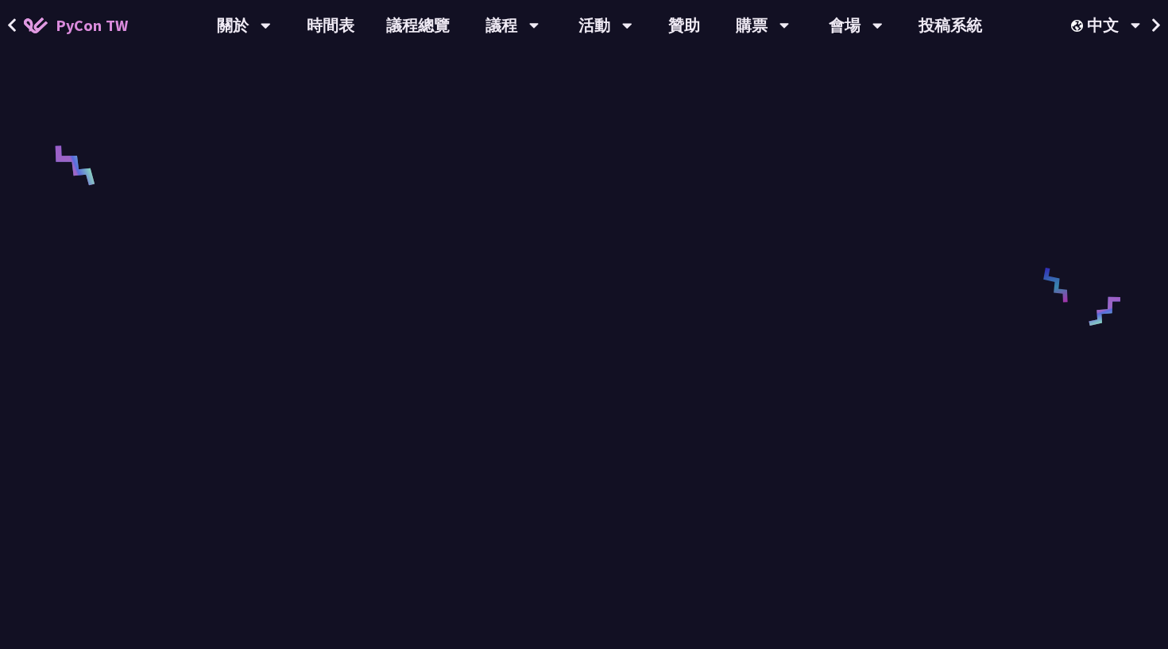
scroll to position [632, 0]
click at [315, 29] on link "時間表" at bounding box center [330, 25] width 79 height 51
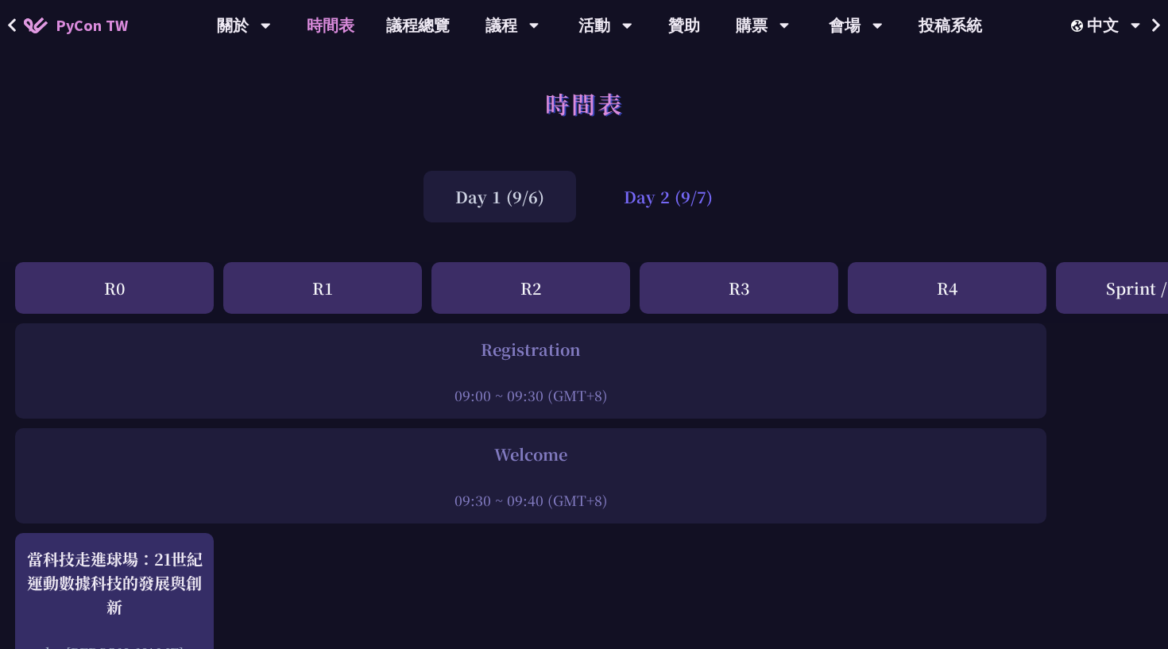
scroll to position [0, 1]
click at [615, 199] on div "Day 2 (9/7)" at bounding box center [668, 197] width 153 height 52
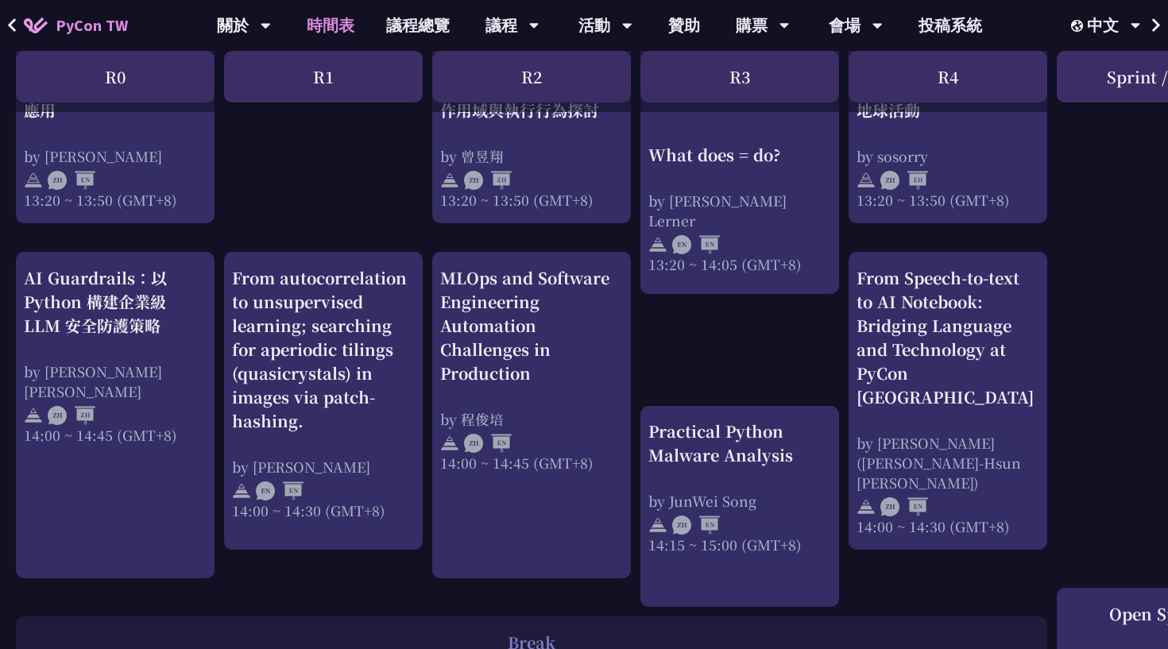
scroll to position [1507, 0]
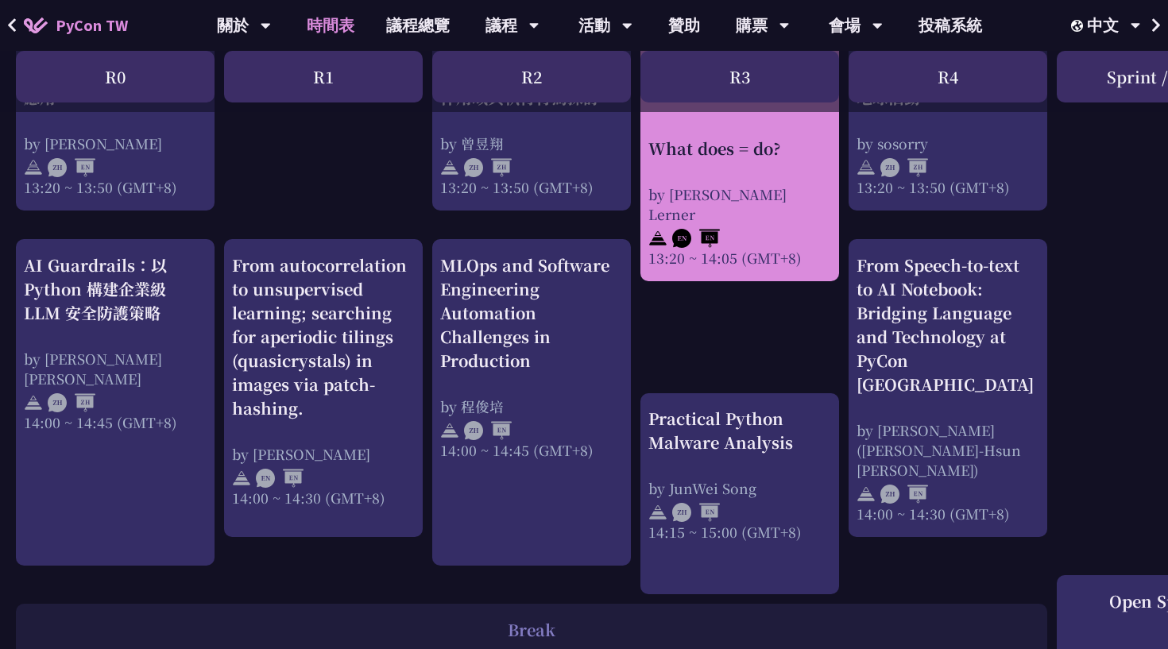
click at [732, 184] on div "What does = do? by [PERSON_NAME] Lerner 13:20 ~ 14:05 (GMT+8)" at bounding box center [740, 201] width 183 height 131
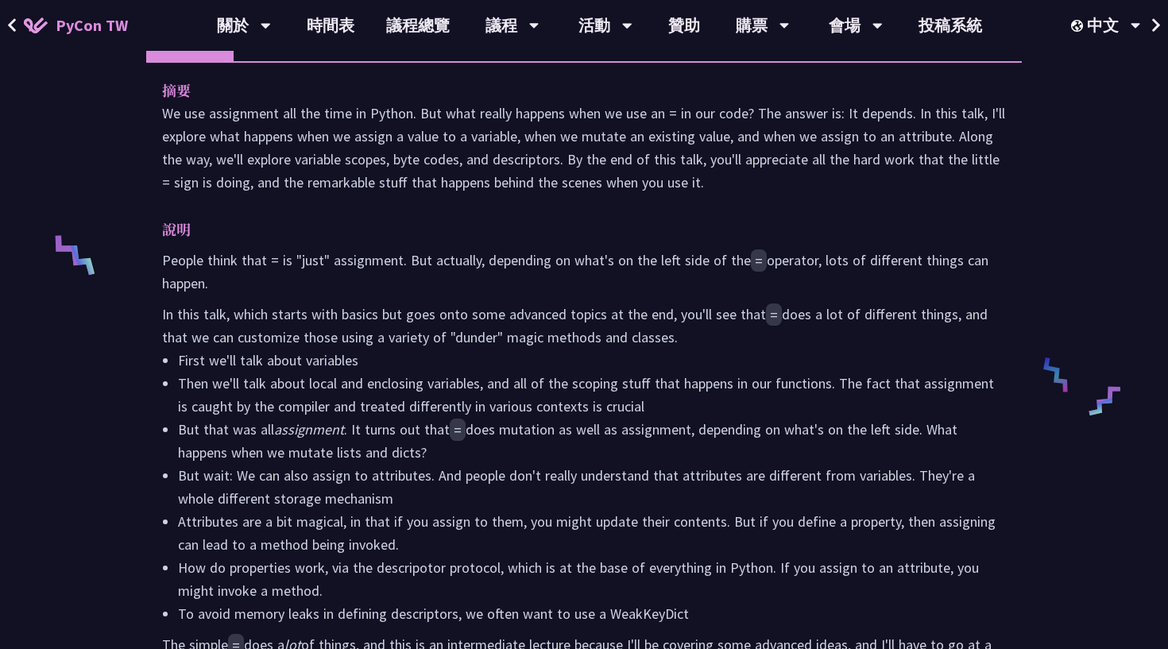
scroll to position [494, 0]
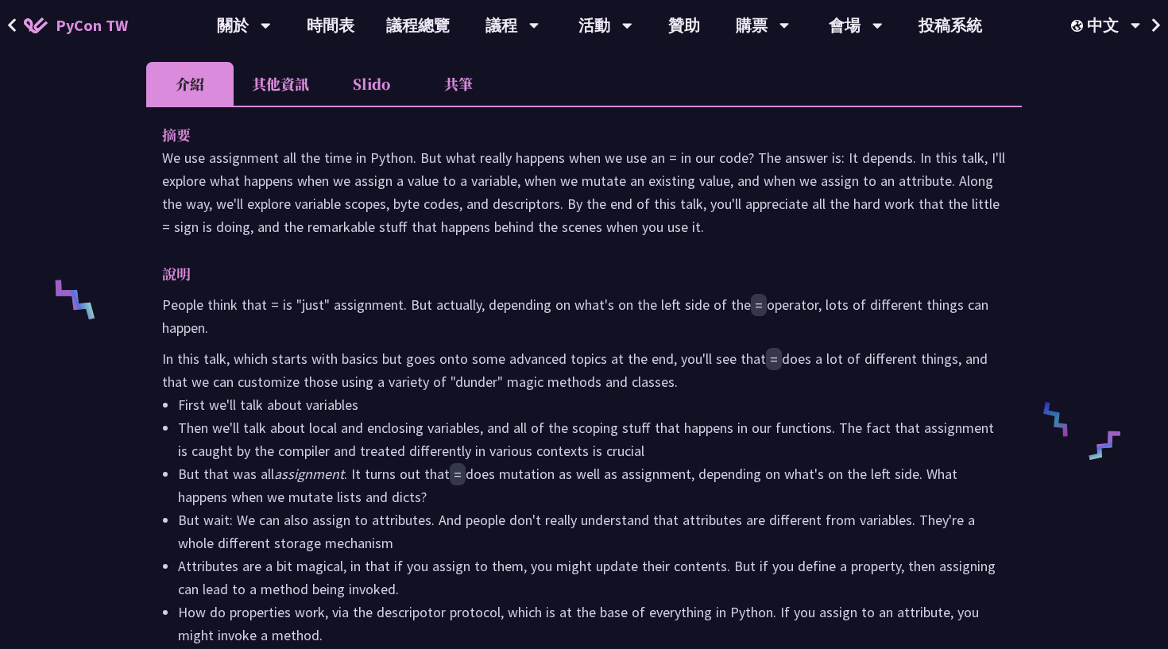
click at [455, 85] on li "共筆" at bounding box center [458, 84] width 87 height 44
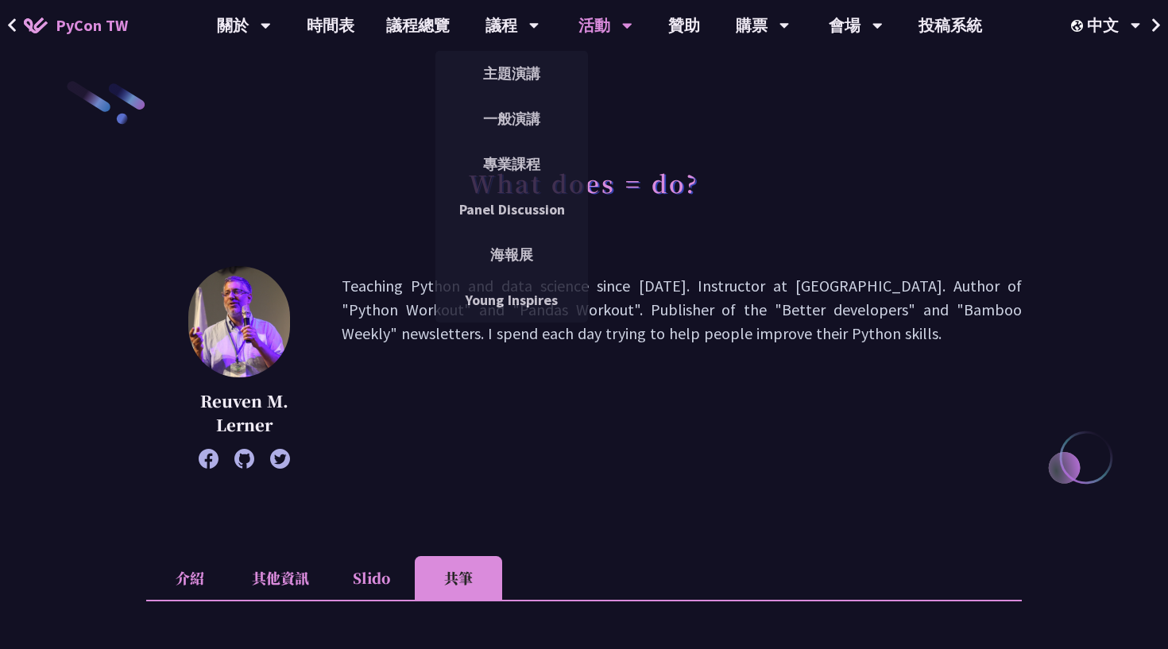
scroll to position [0, 0]
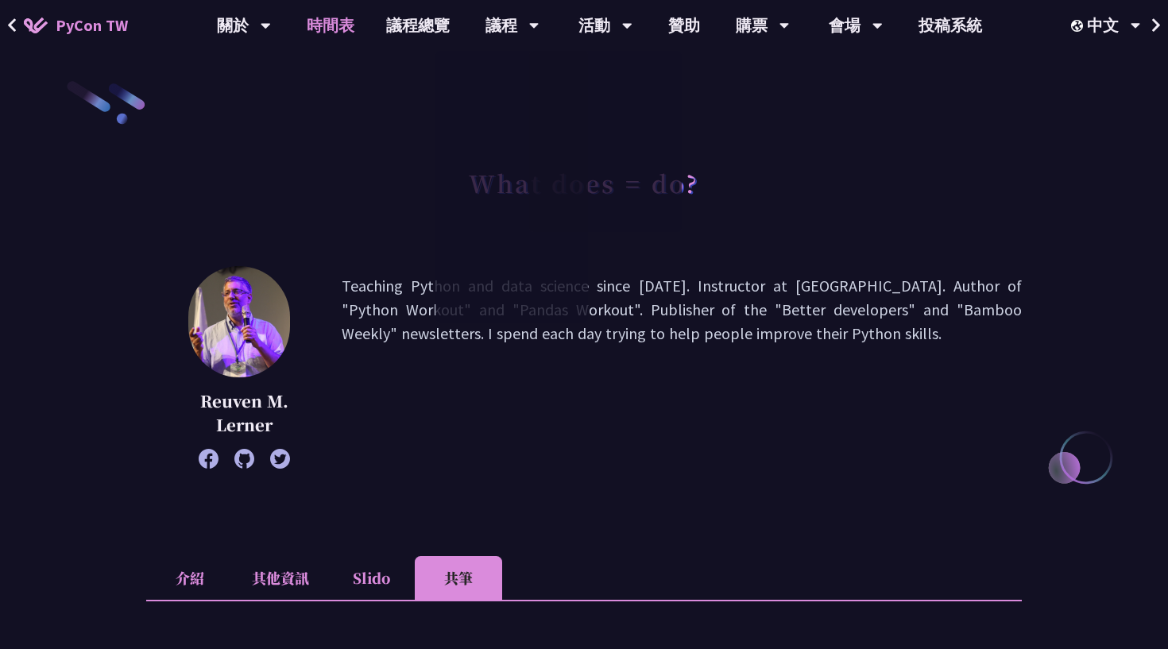
click at [319, 24] on link "時間表" at bounding box center [330, 25] width 79 height 51
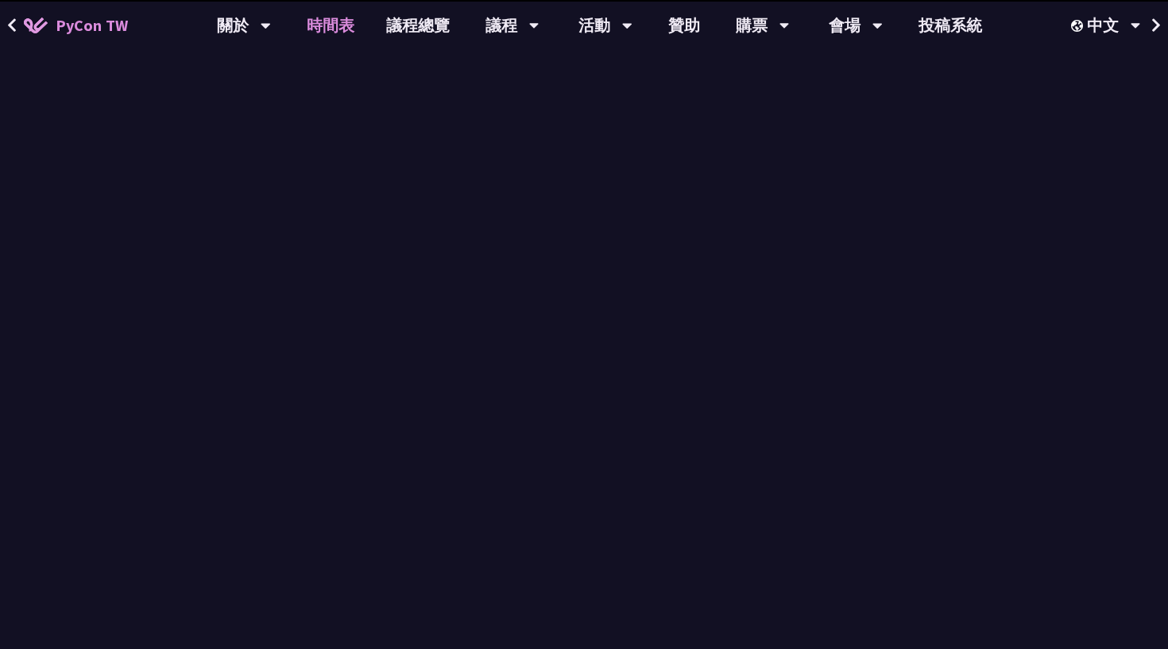
scroll to position [1507, 0]
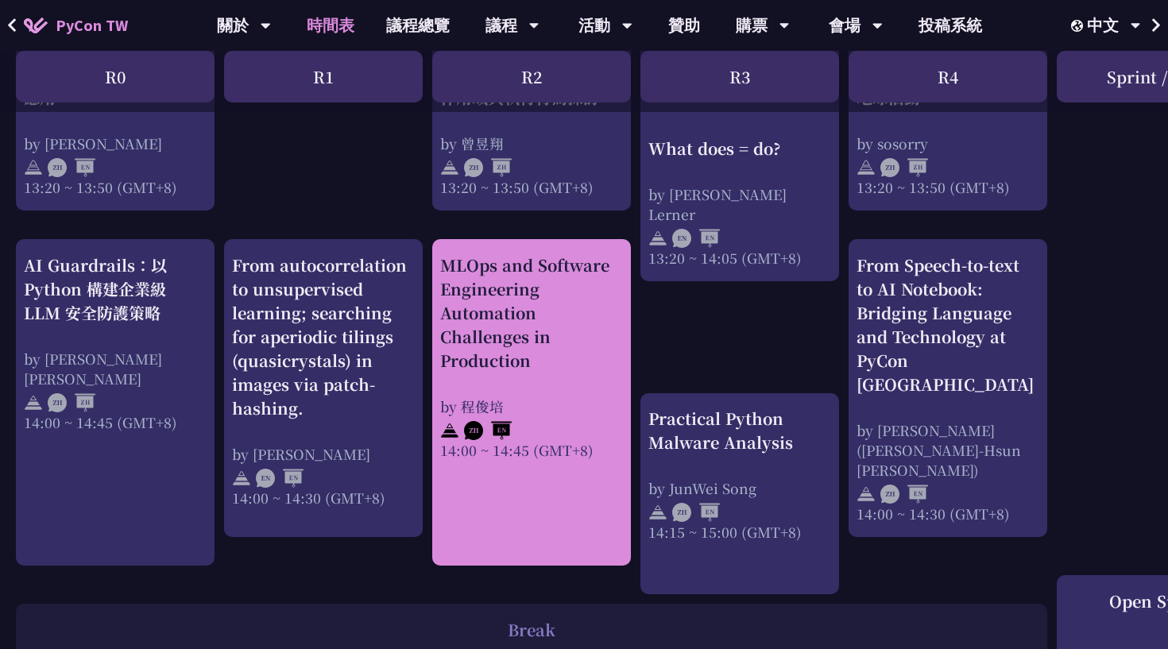
click at [560, 327] on div "MLOps and Software Engineering Automation Challenges in Production" at bounding box center [531, 313] width 183 height 119
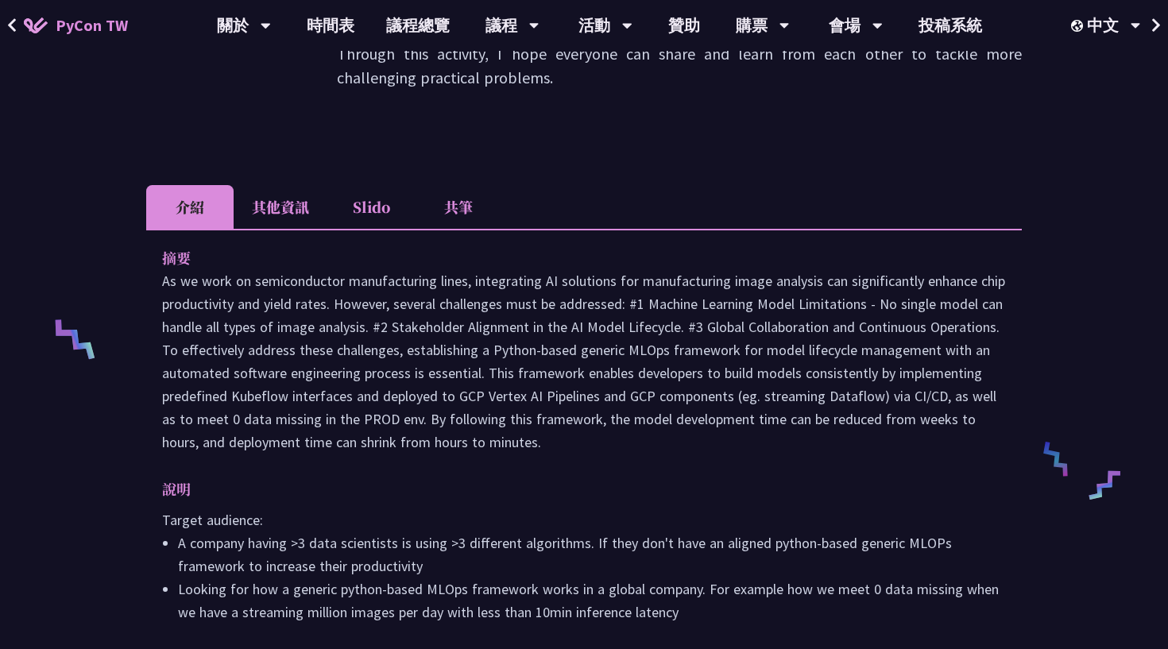
scroll to position [436, 0]
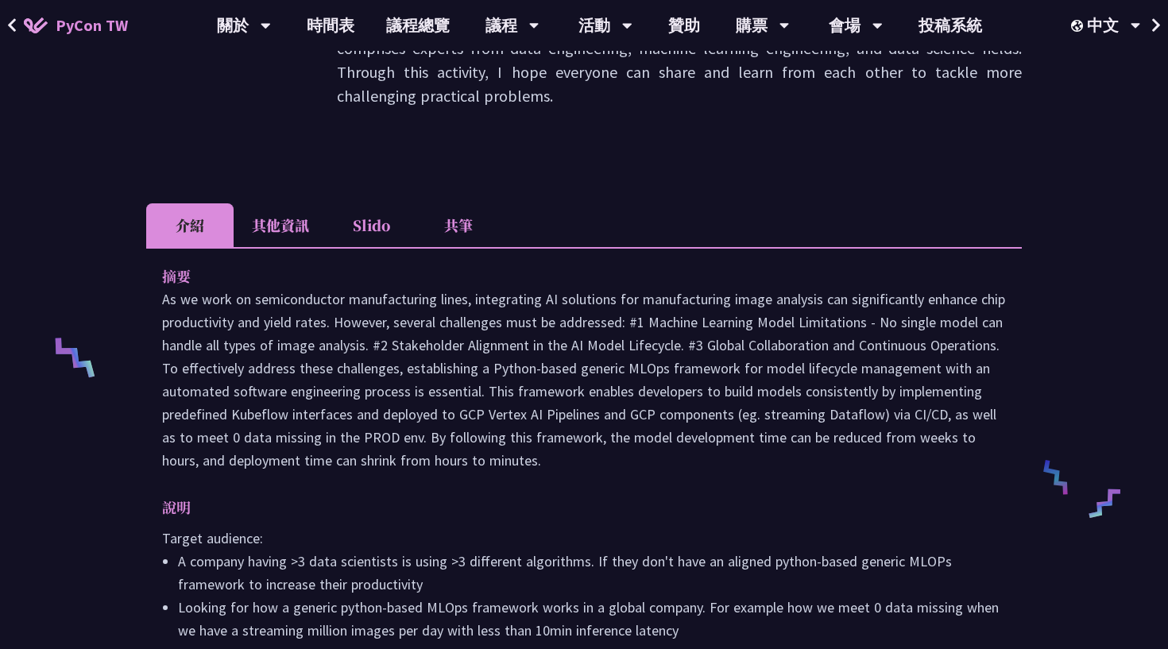
click at [463, 203] on li "共筆" at bounding box center [458, 225] width 87 height 44
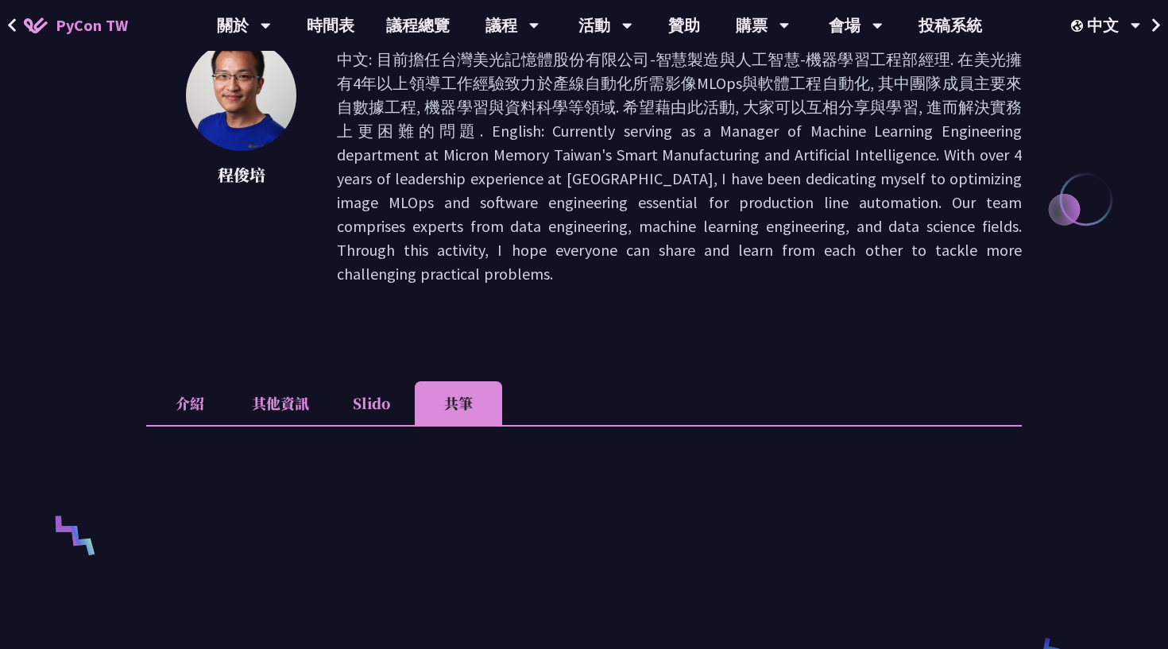
scroll to position [472, 0]
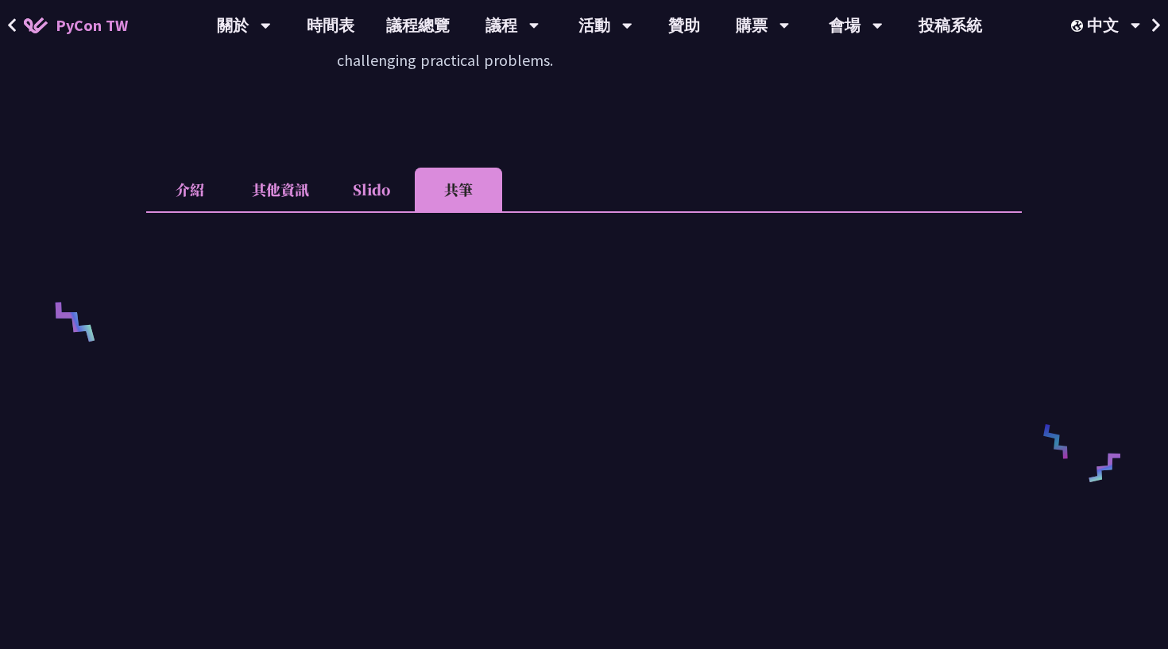
click at [271, 174] on li "其他資訊" at bounding box center [281, 190] width 94 height 44
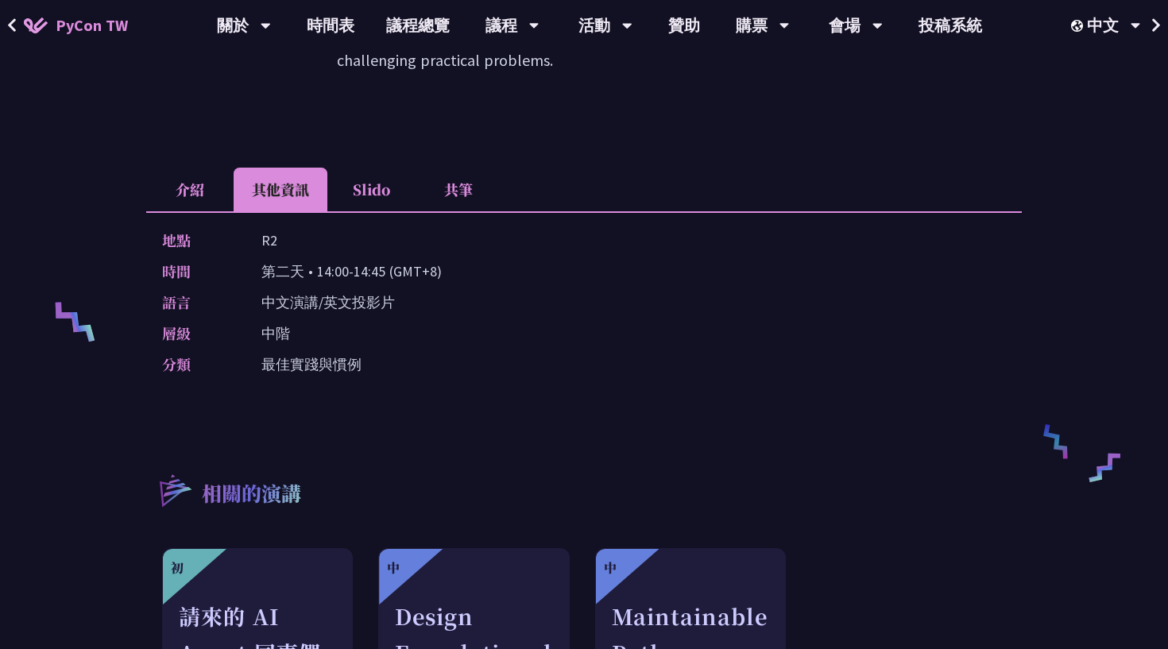
click at [185, 168] on li "介紹" at bounding box center [189, 190] width 87 height 44
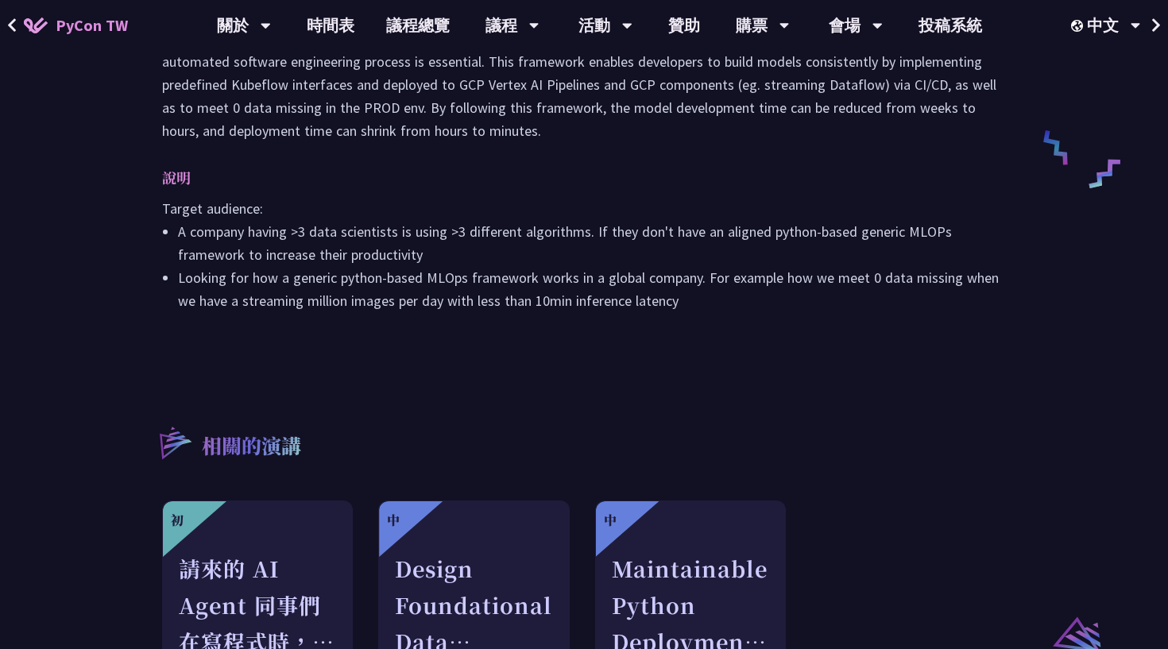
scroll to position [656, 0]
